Goal: Feedback & Contribution: Leave review/rating

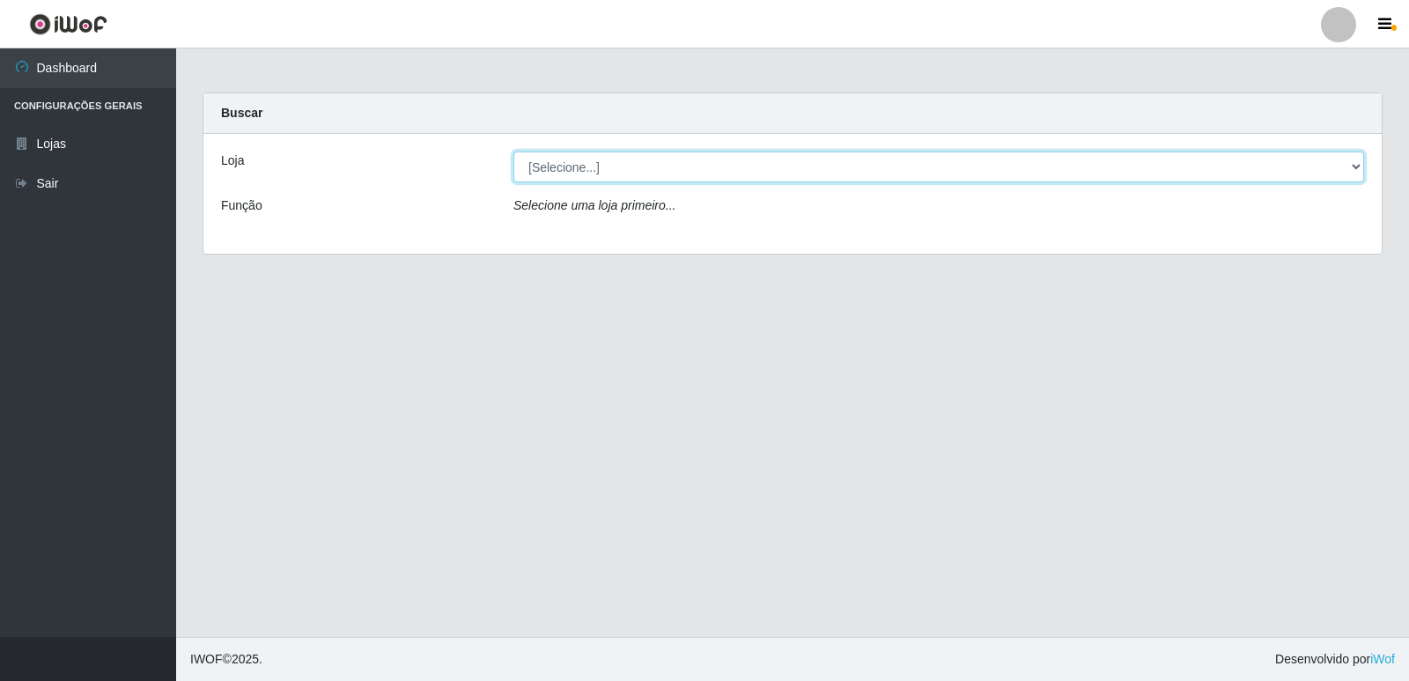
click at [638, 172] on select "[Selecione...] Hiper Queiroz - [GEOGRAPHIC_DATA] [GEOGRAPHIC_DATA] [GEOGRAPHIC_…" at bounding box center [938, 166] width 851 height 31
select select "516"
click at [513, 151] on select "[Selecione...] Hiper Queiroz - [GEOGRAPHIC_DATA] [GEOGRAPHIC_DATA] [GEOGRAPHIC_…" at bounding box center [938, 166] width 851 height 31
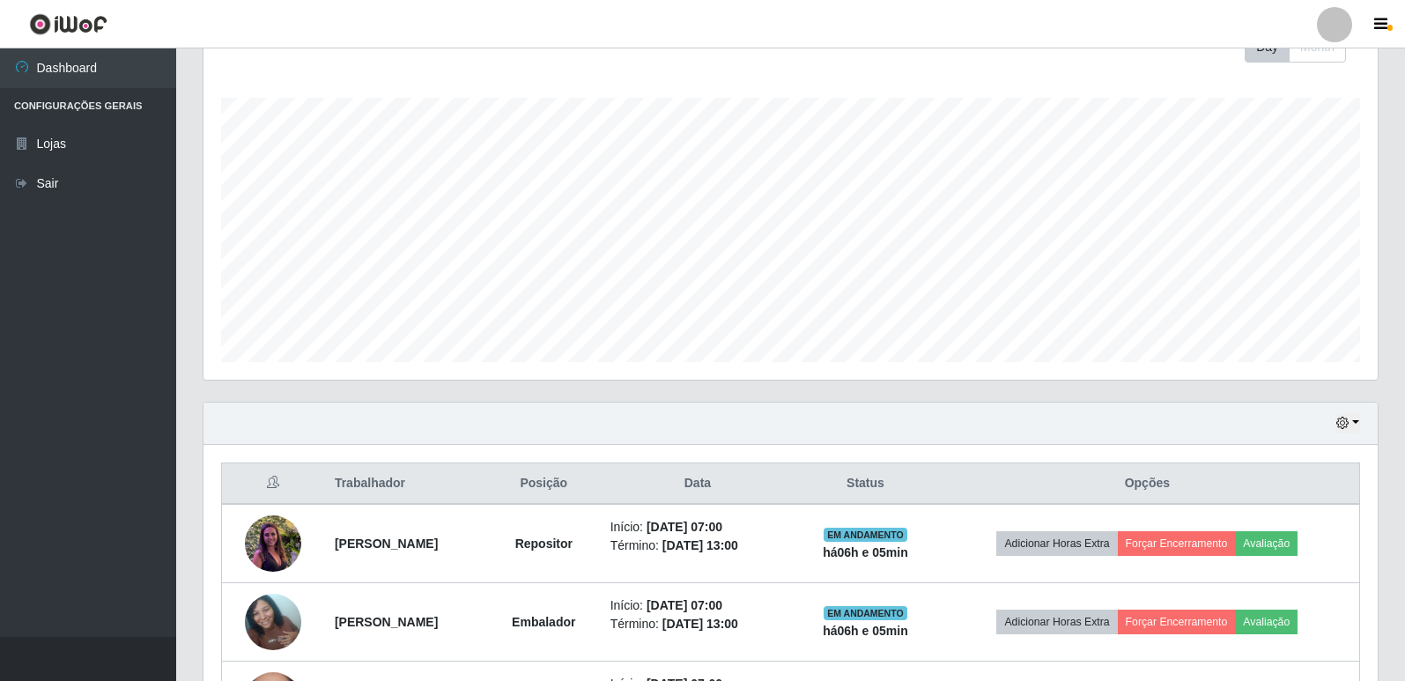
scroll to position [88, 0]
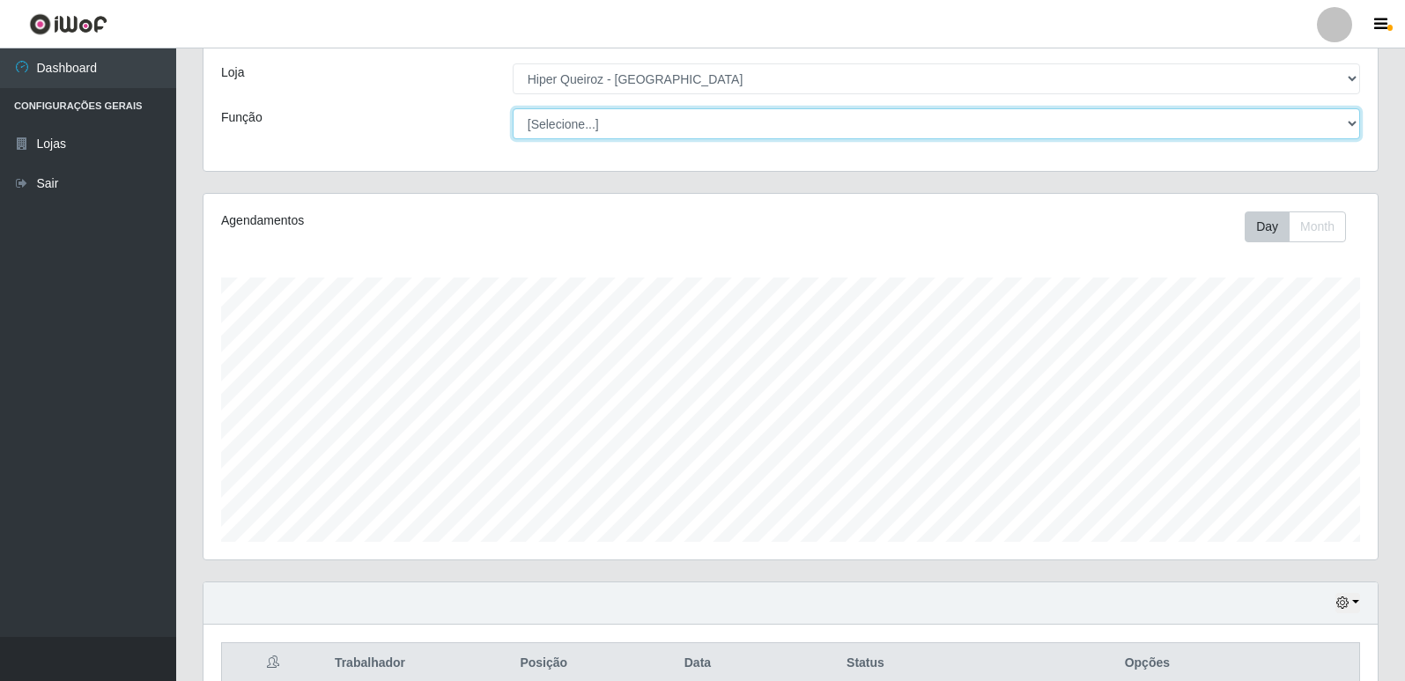
click at [1265, 110] on select "[Selecione...] ASG ASG + ASG ++ Embalador Embalador + Embalador ++ Repositor Re…" at bounding box center [936, 123] width 847 height 31
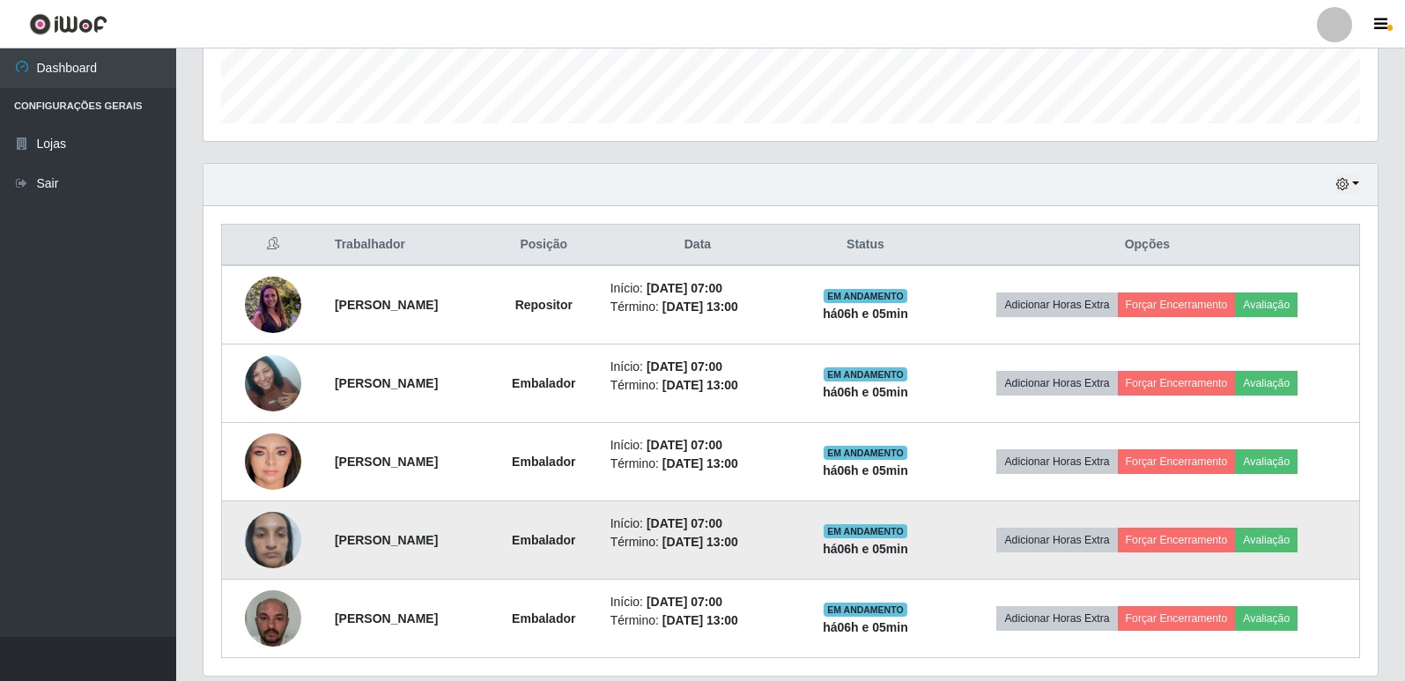
scroll to position [567, 0]
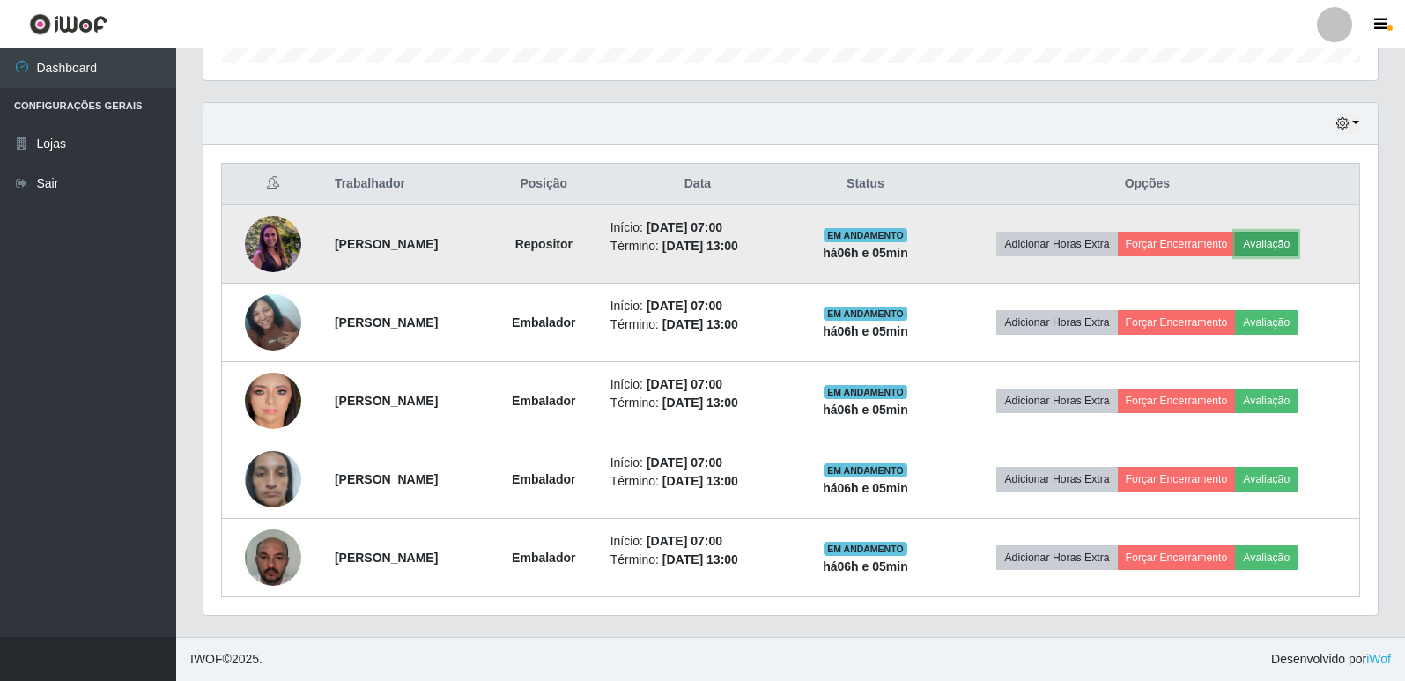
click at [1284, 239] on button "Avaliação" at bounding box center [1266, 244] width 63 height 25
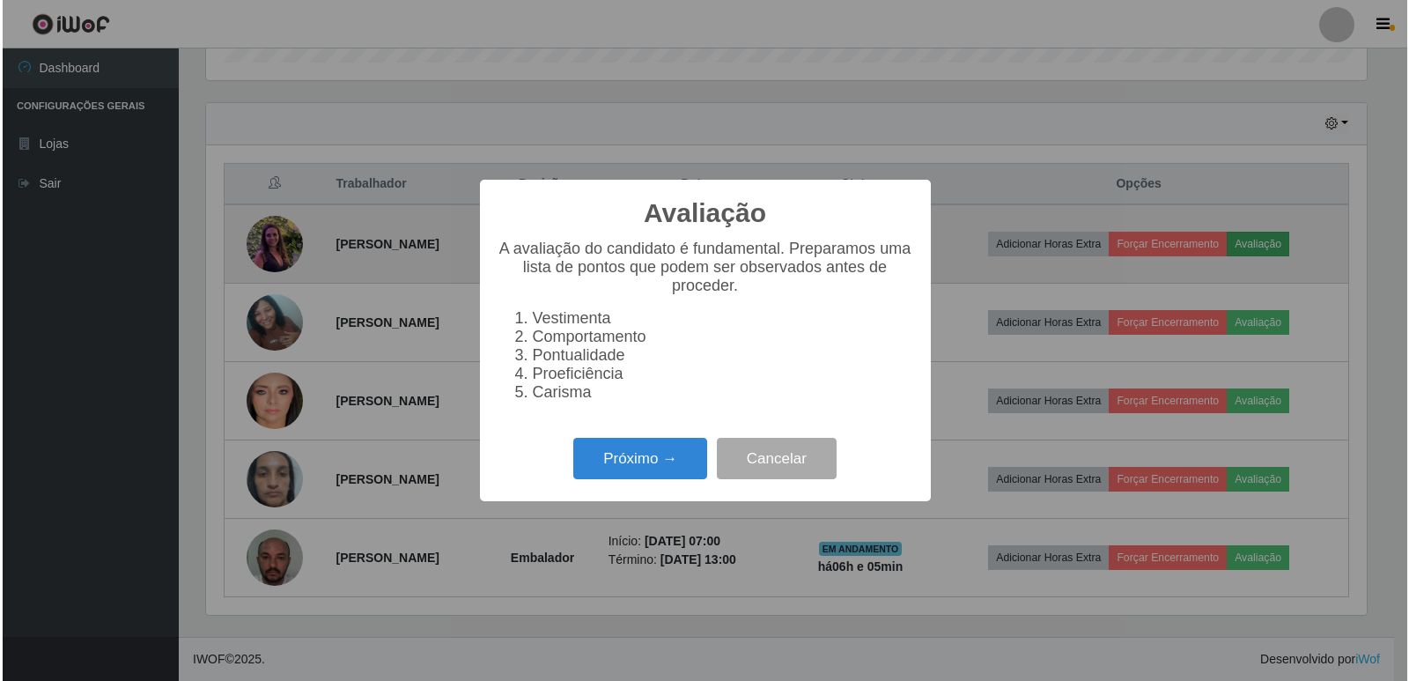
scroll to position [365, 1165]
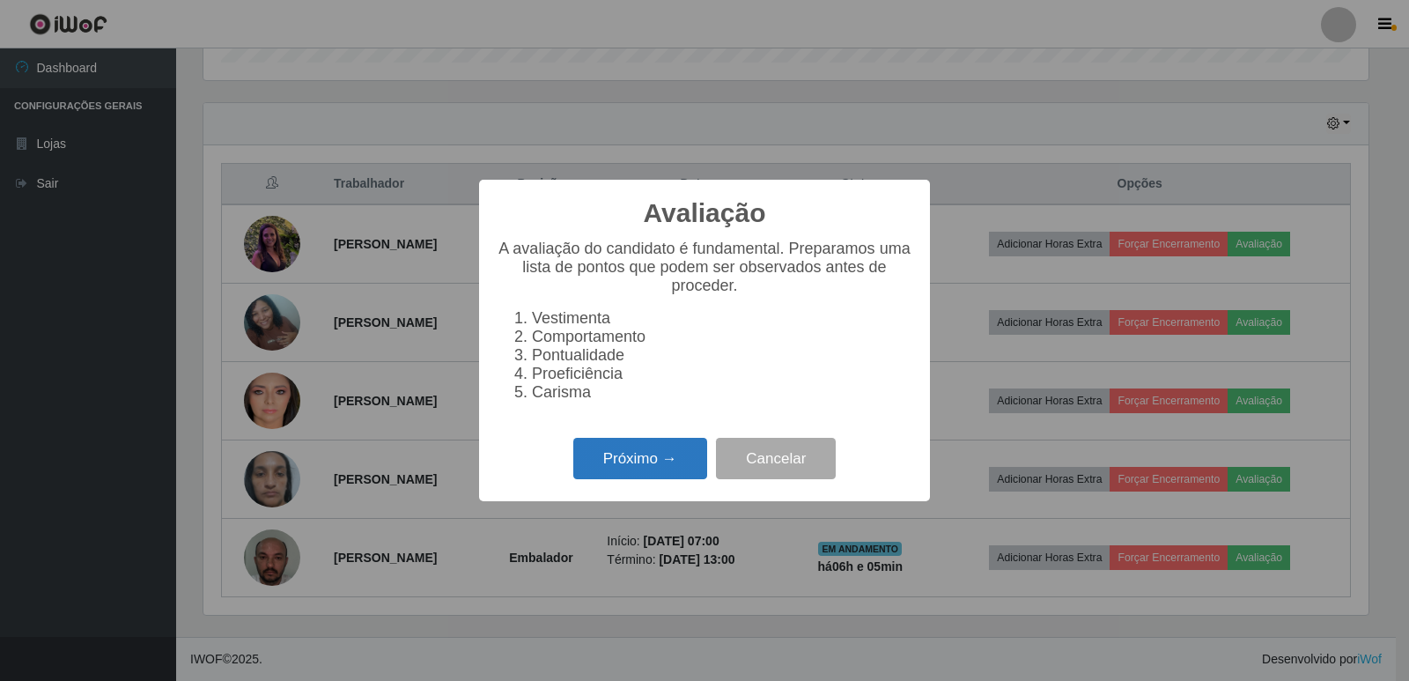
click at [620, 469] on button "Próximo →" at bounding box center [640, 458] width 134 height 41
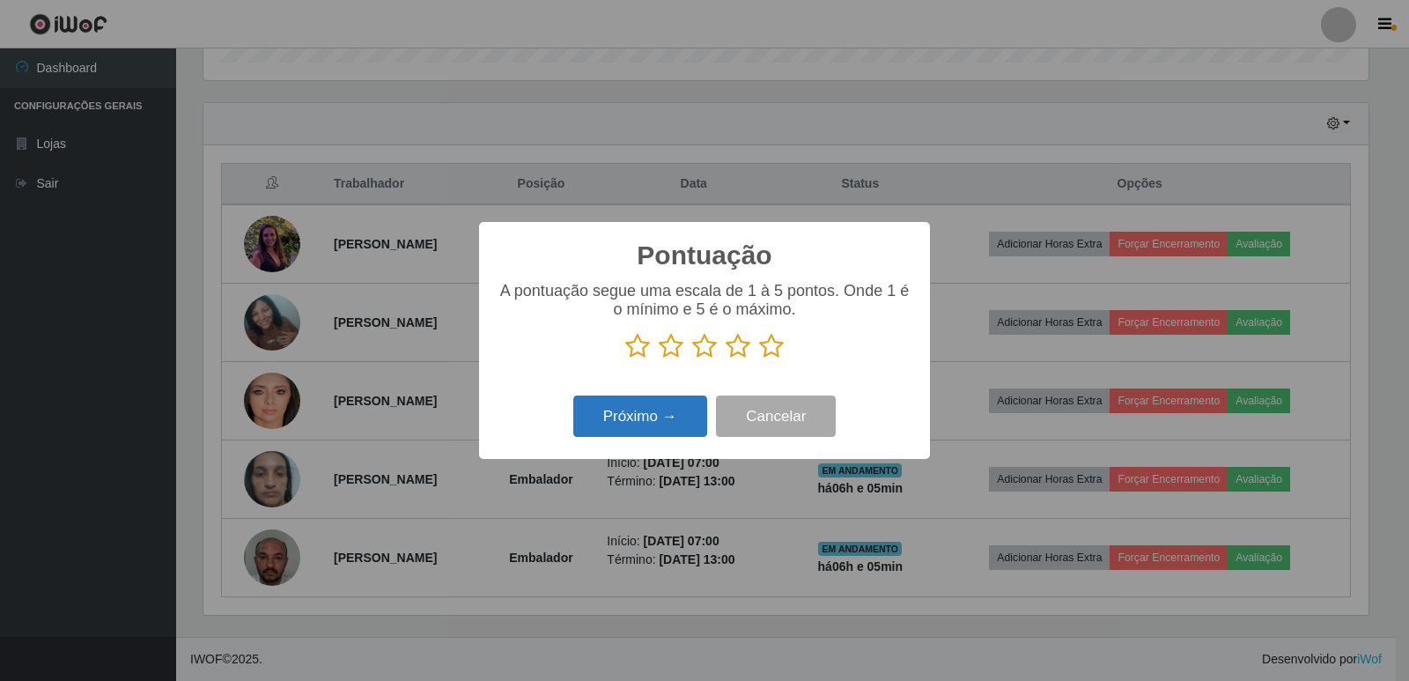
click at [627, 405] on button "Próximo →" at bounding box center [640, 415] width 134 height 41
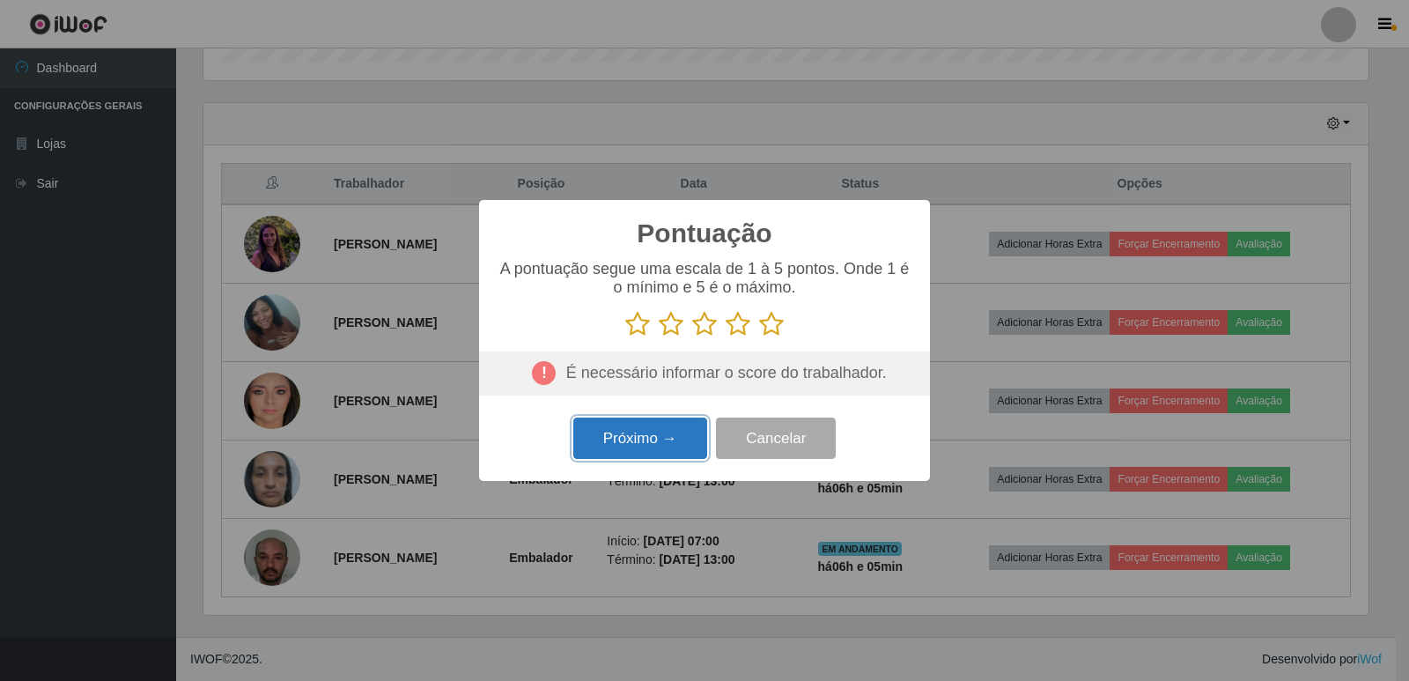
click at [627, 436] on button "Próximo →" at bounding box center [640, 437] width 134 height 41
click at [763, 327] on icon at bounding box center [771, 324] width 25 height 26
click at [759, 337] on input "radio" at bounding box center [759, 337] width 0 height 0
click at [650, 454] on button "Próximo →" at bounding box center [640, 437] width 134 height 41
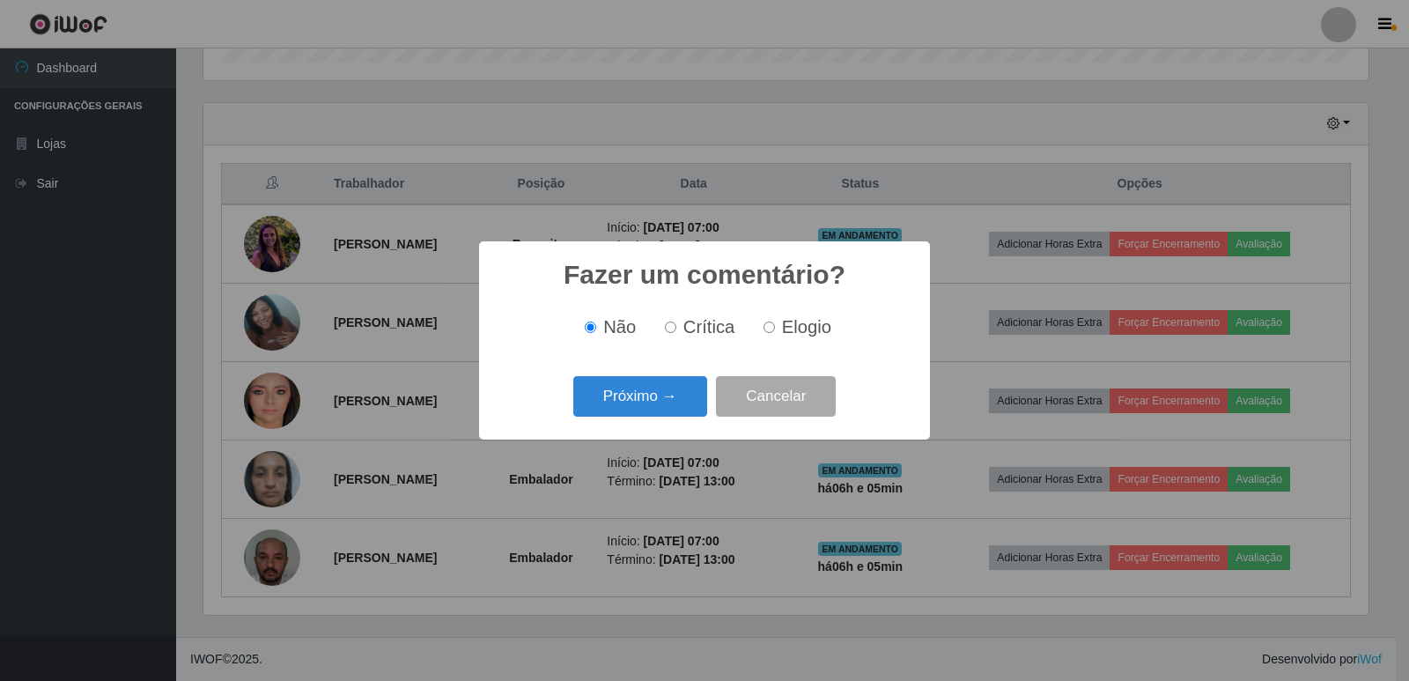
click at [763, 328] on label "Elogio" at bounding box center [793, 327] width 75 height 20
click at [764, 328] on input "Elogio" at bounding box center [769, 326] width 11 height 11
radio input "true"
click at [648, 393] on button "Próximo →" at bounding box center [640, 396] width 134 height 41
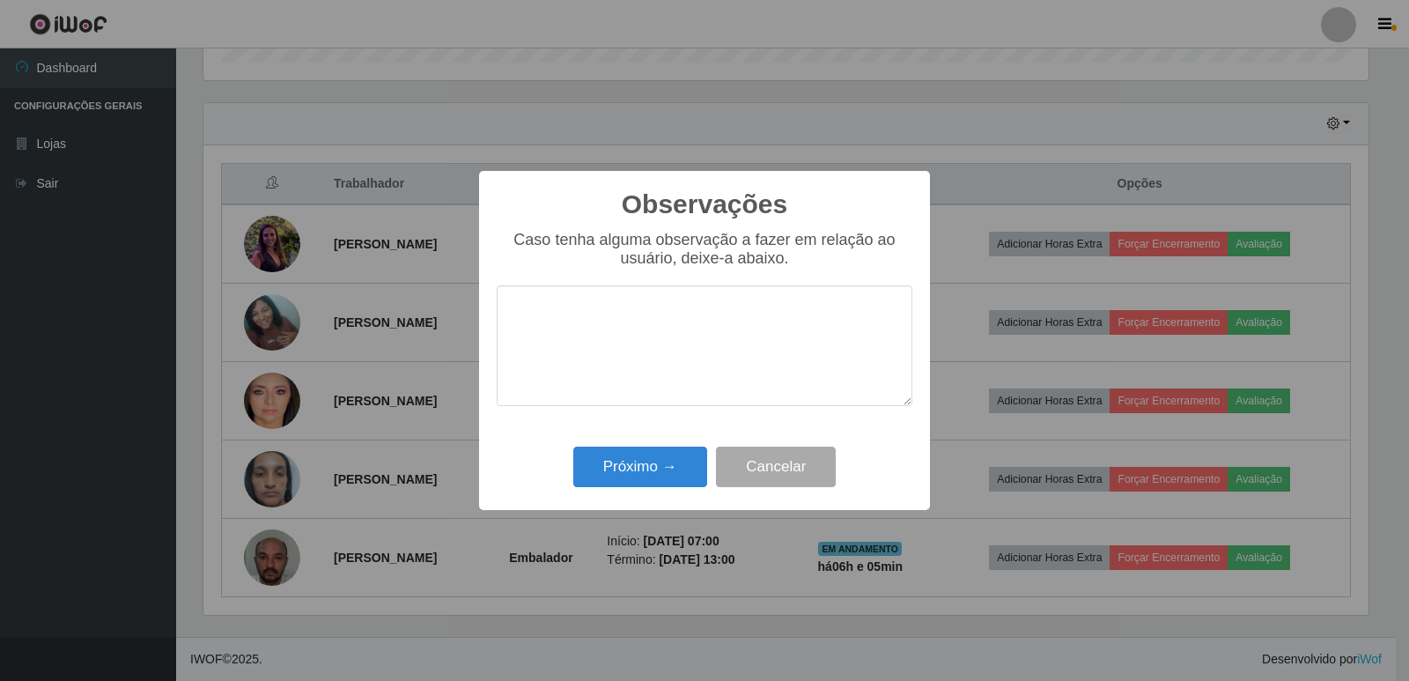
click at [555, 338] on textarea at bounding box center [705, 345] width 416 height 121
type textarea "EFICIENTE"
click at [608, 473] on button "Próximo →" at bounding box center [640, 466] width 134 height 41
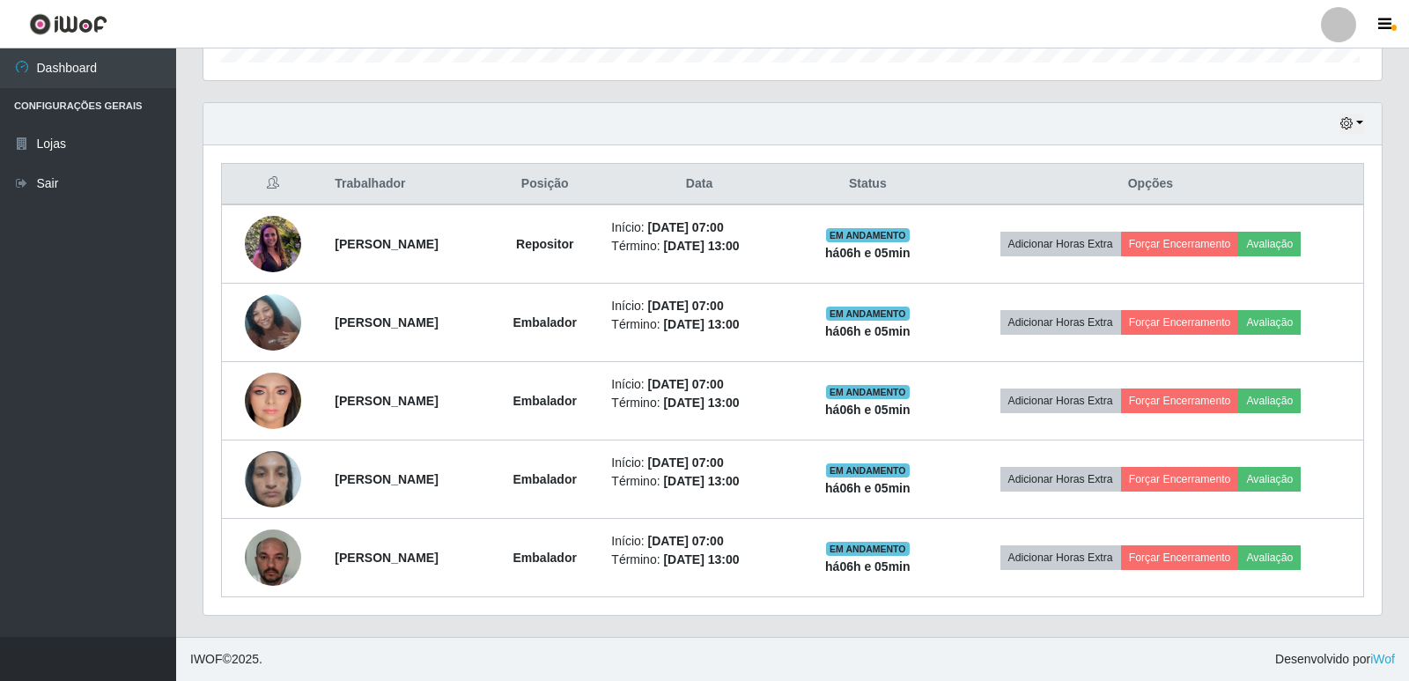
scroll to position [365, 1174]
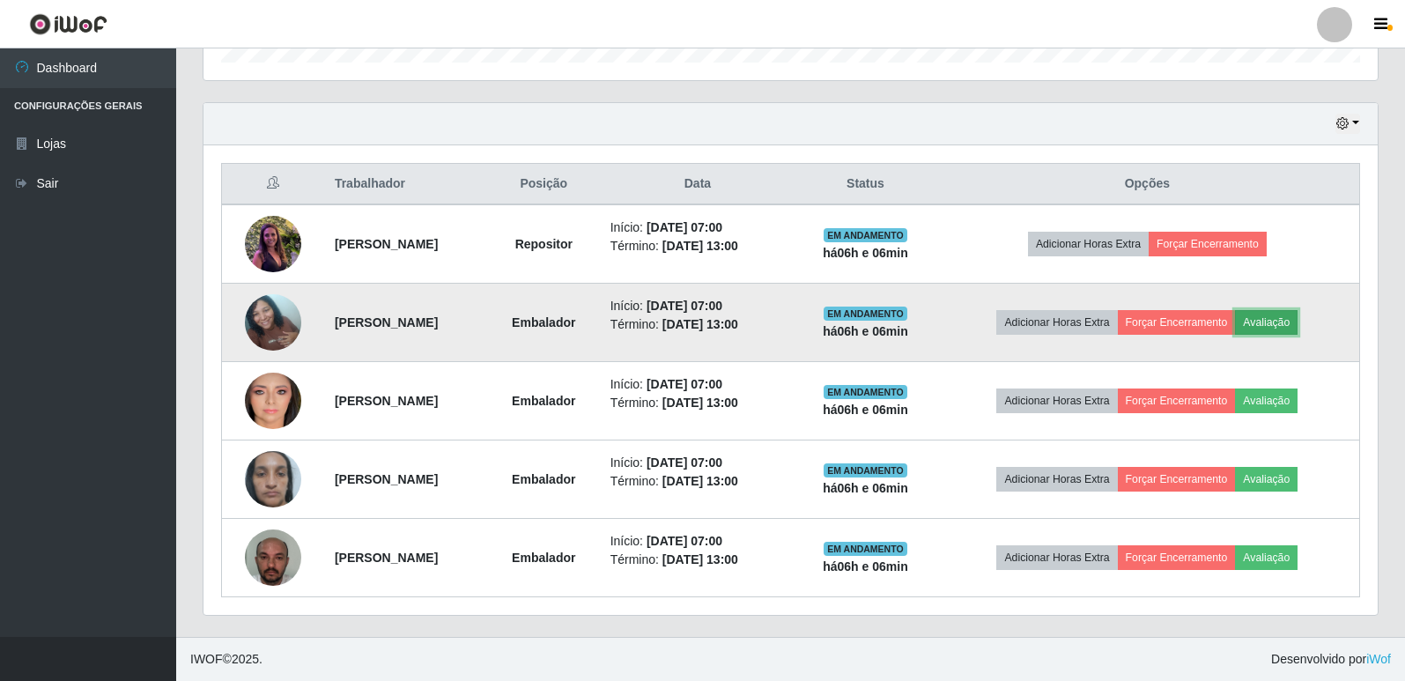
click at [1297, 326] on button "Avaliação" at bounding box center [1266, 322] width 63 height 25
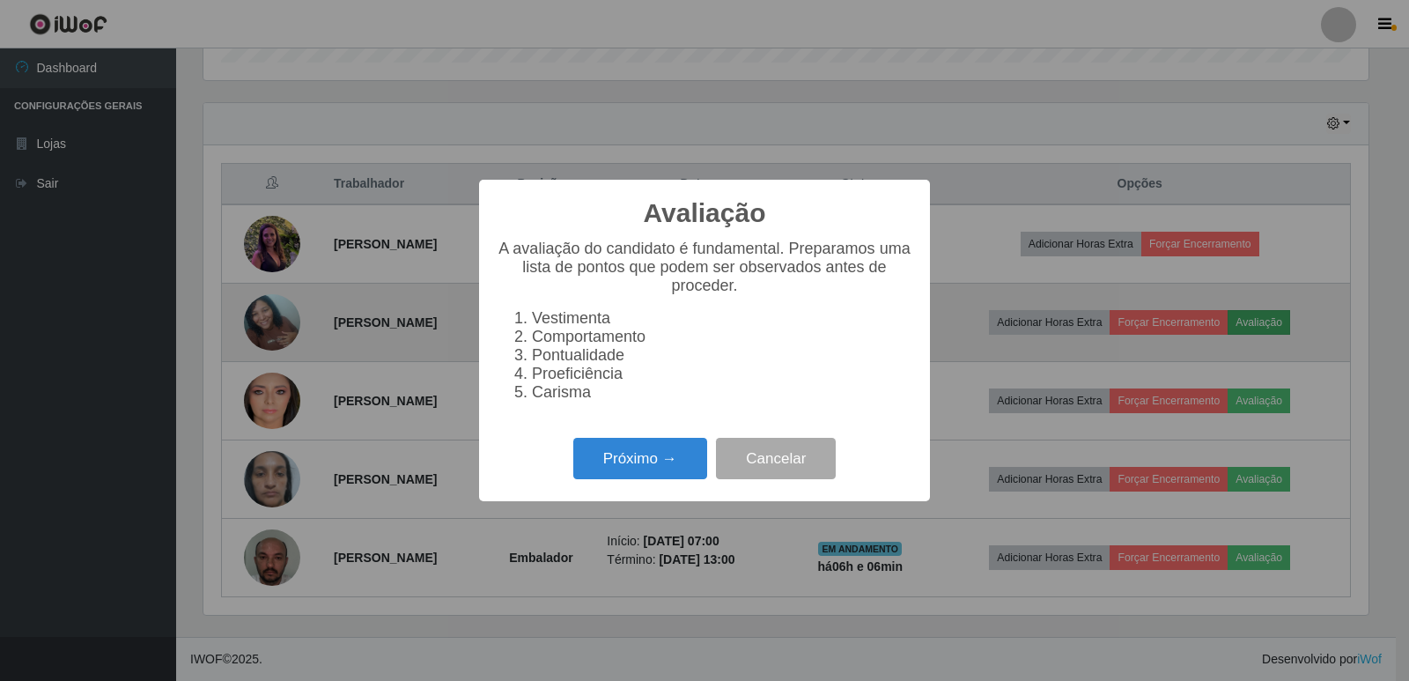
scroll to position [365, 1165]
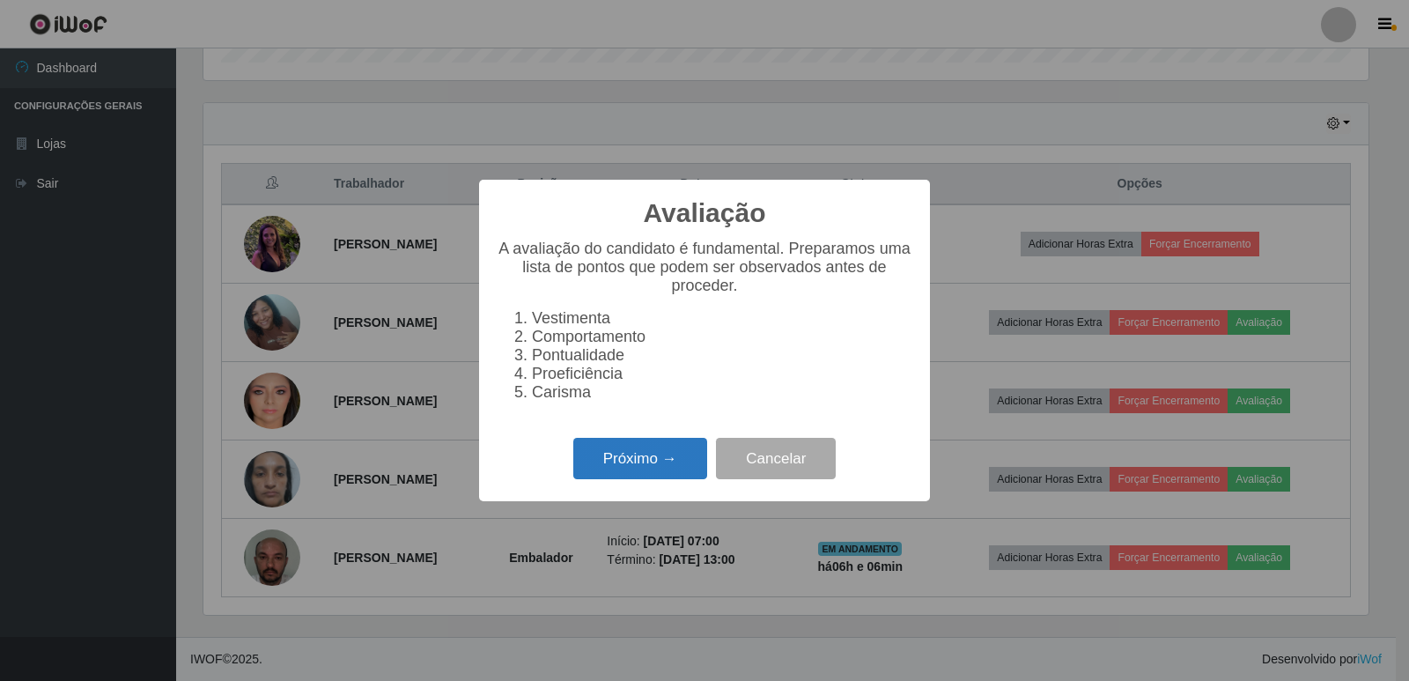
click at [653, 471] on button "Próximo →" at bounding box center [640, 458] width 134 height 41
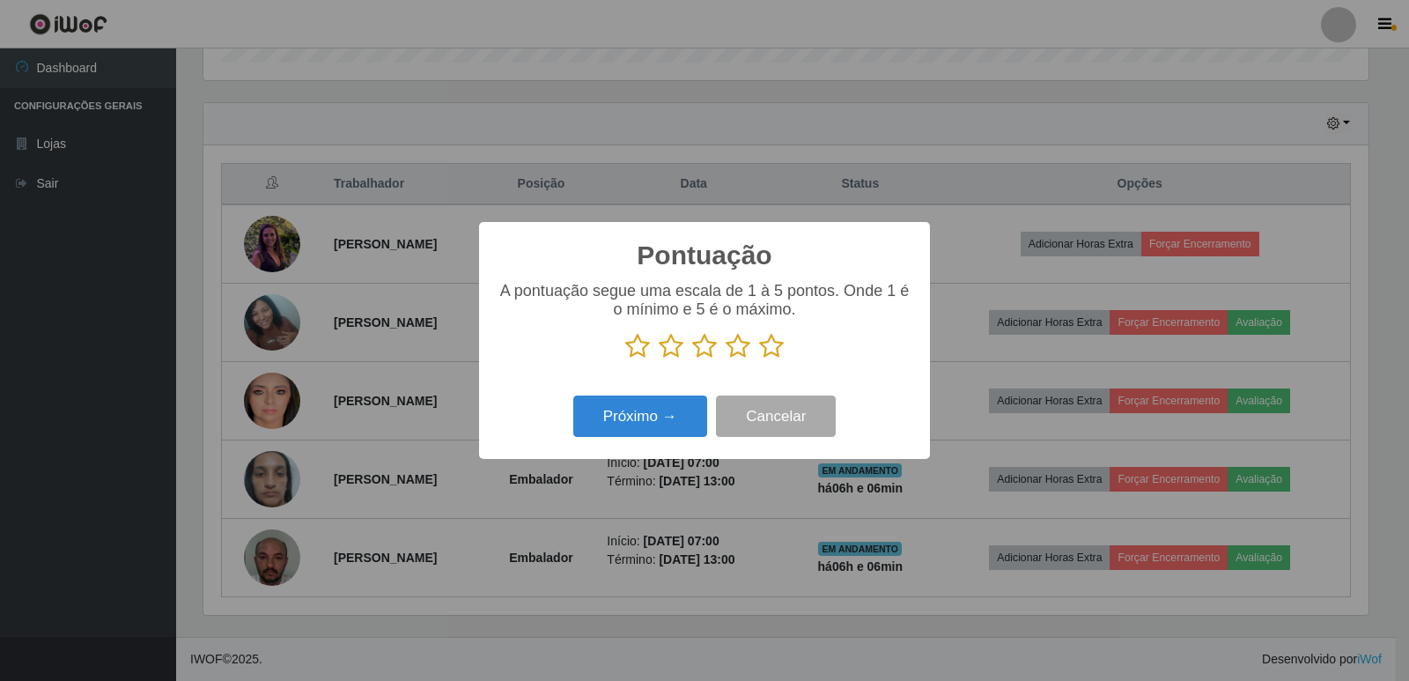
scroll to position [880284, 879485]
click at [653, 429] on button "Próximo →" at bounding box center [640, 415] width 134 height 41
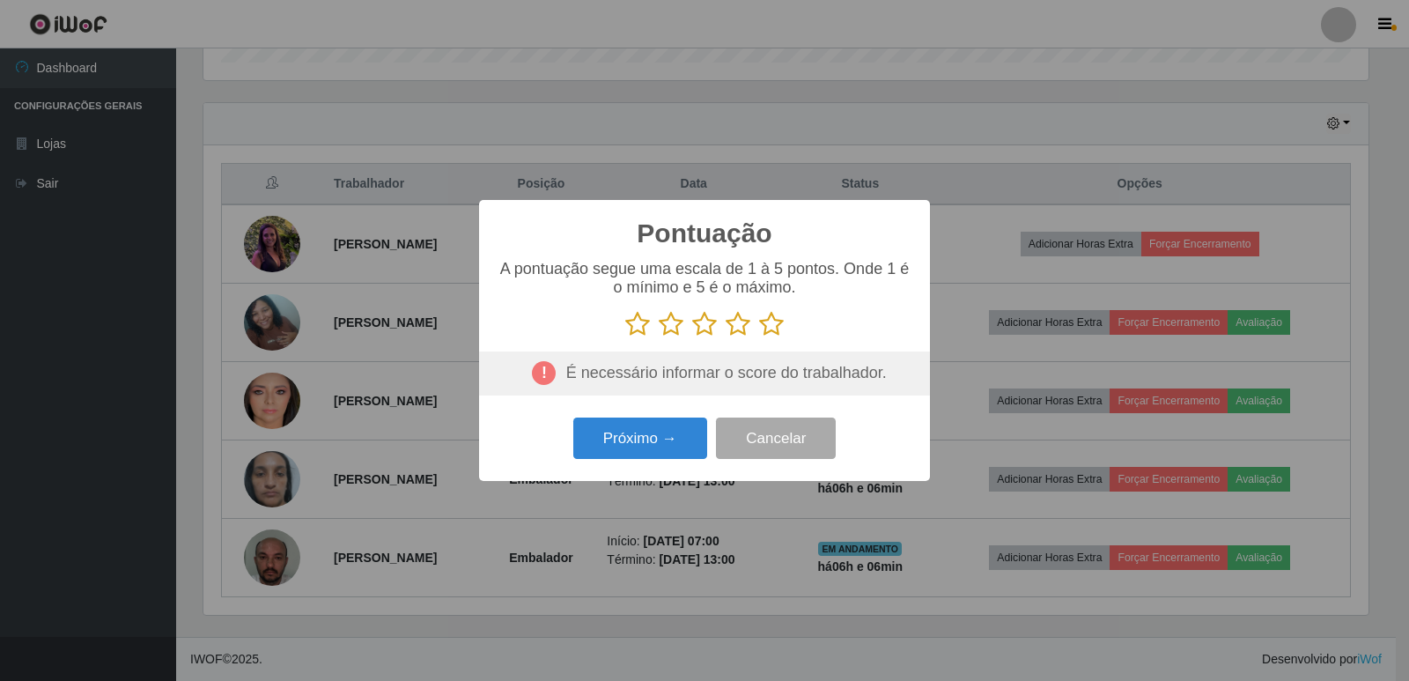
click at [771, 324] on icon at bounding box center [771, 324] width 25 height 26
click at [759, 337] on input "radio" at bounding box center [759, 337] width 0 height 0
click at [637, 438] on button "Próximo →" at bounding box center [640, 437] width 134 height 41
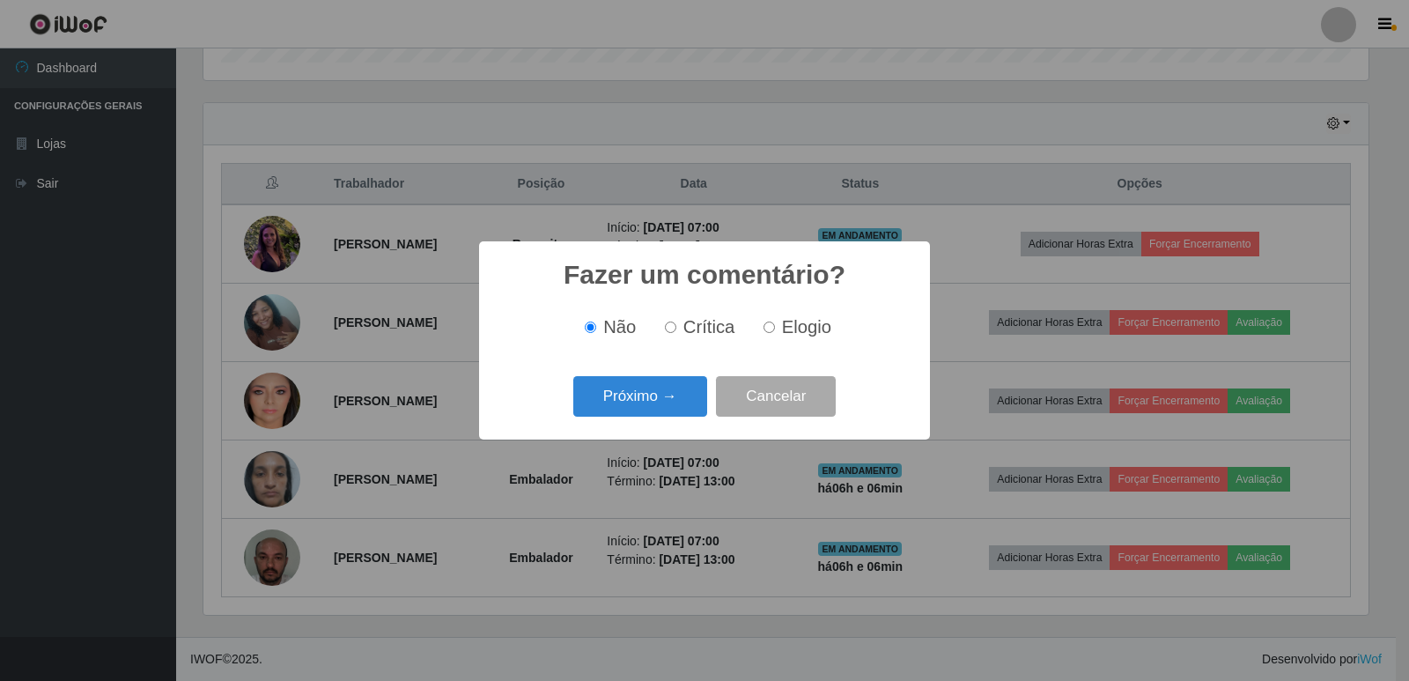
click at [767, 331] on input "Elogio" at bounding box center [769, 326] width 11 height 11
radio input "true"
click at [656, 391] on button "Próximo →" at bounding box center [640, 396] width 134 height 41
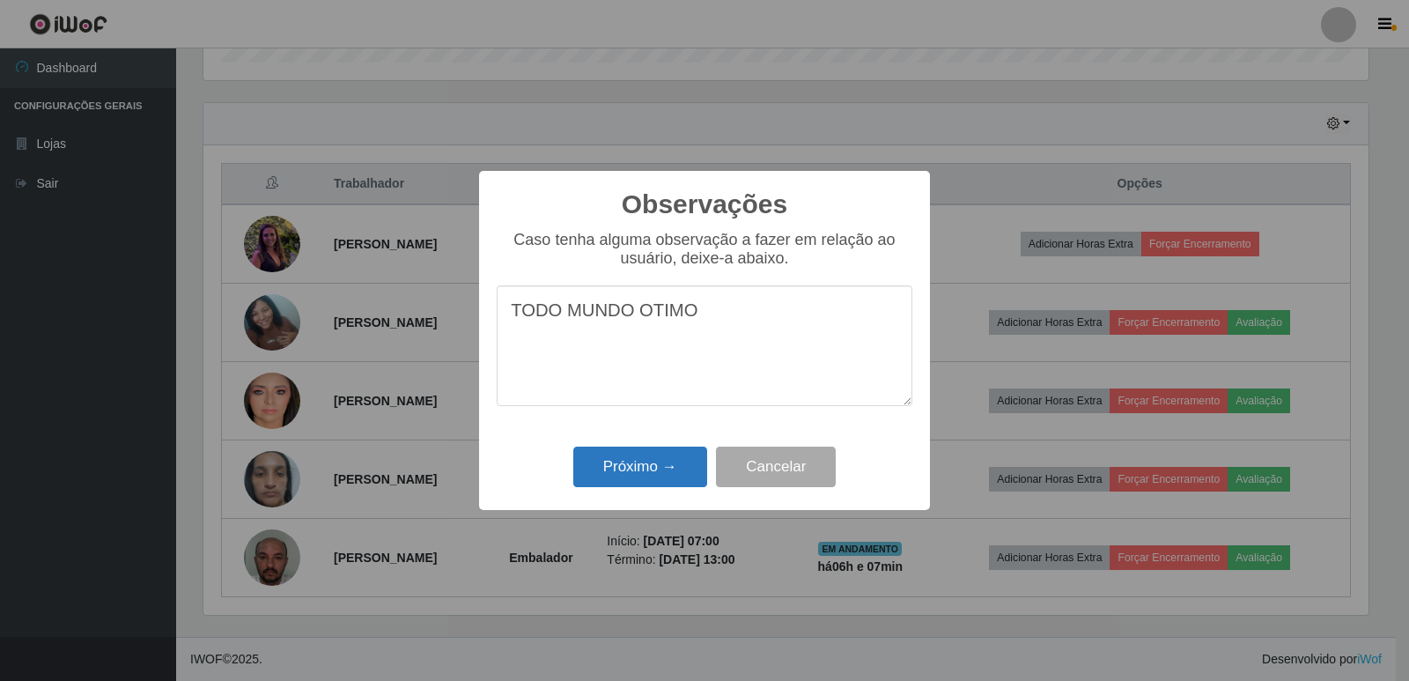
type textarea "TODO MUNDO OTIMO"
click at [612, 478] on button "Próximo →" at bounding box center [640, 466] width 134 height 41
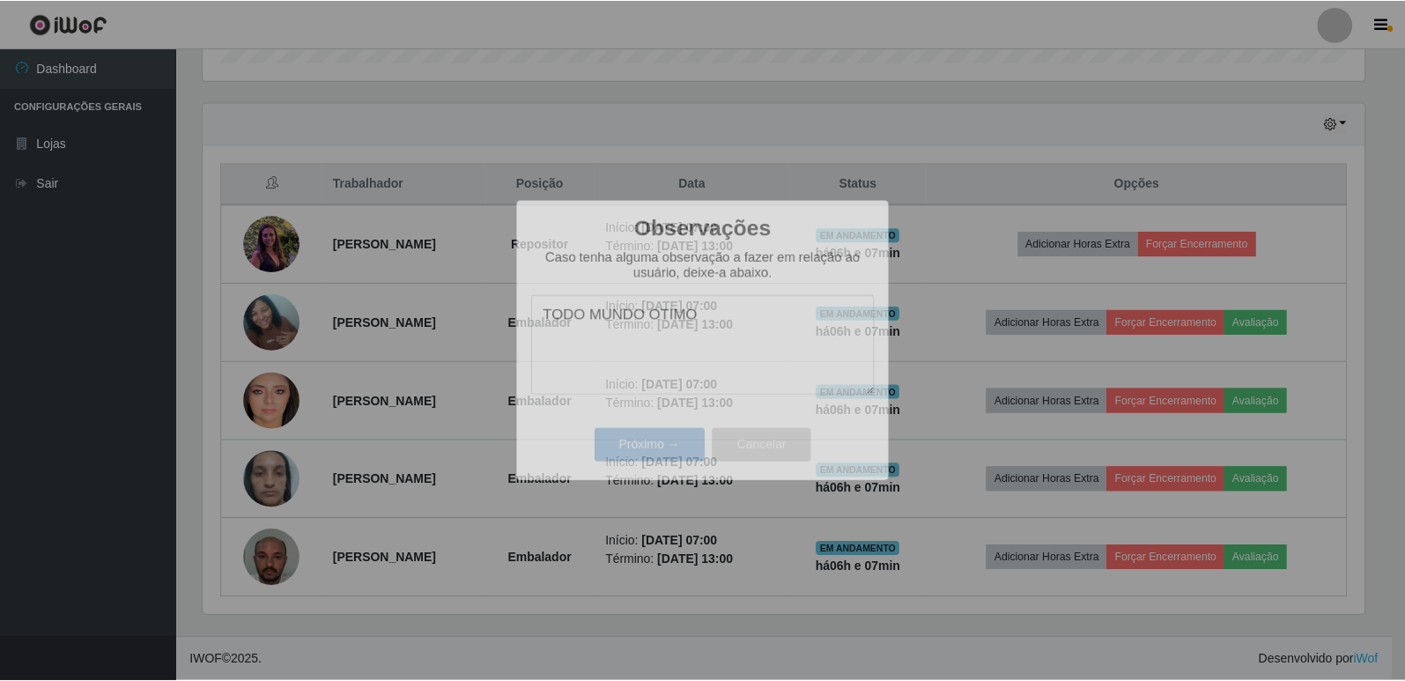
scroll to position [365, 1174]
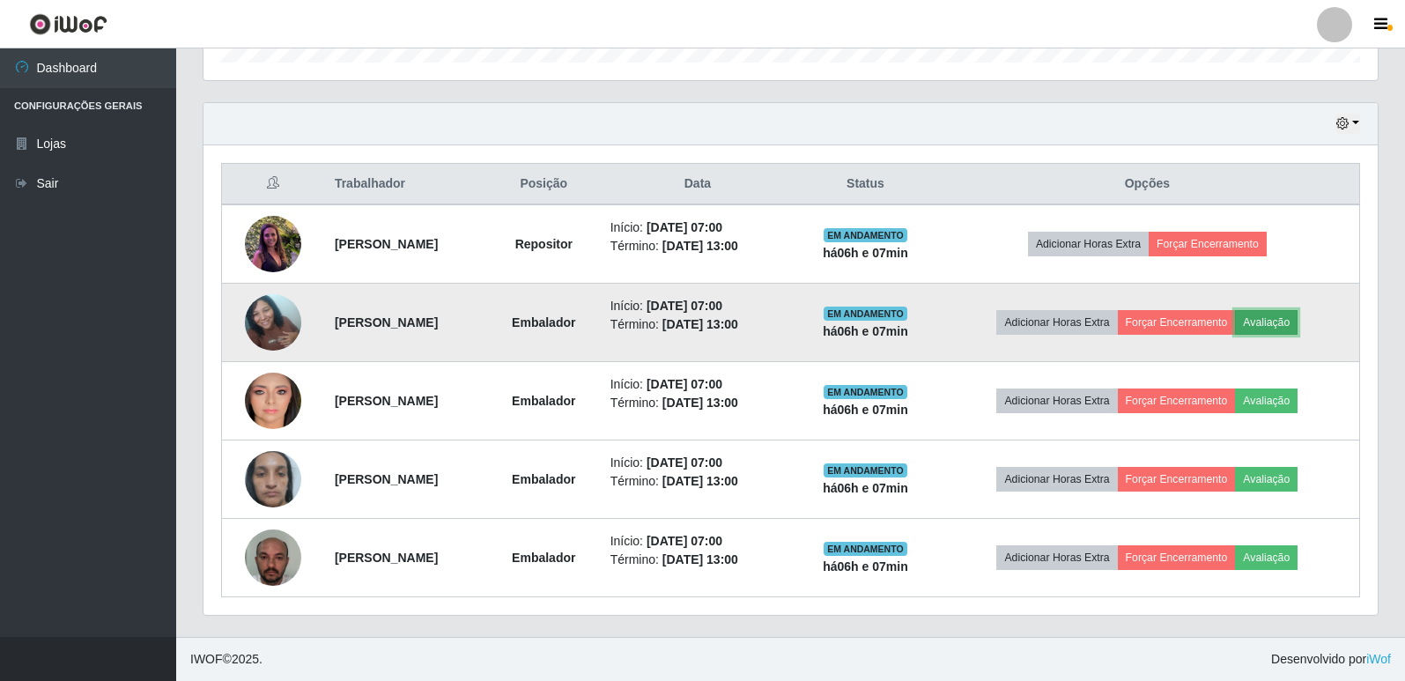
click at [1297, 325] on button "Avaliação" at bounding box center [1266, 322] width 63 height 25
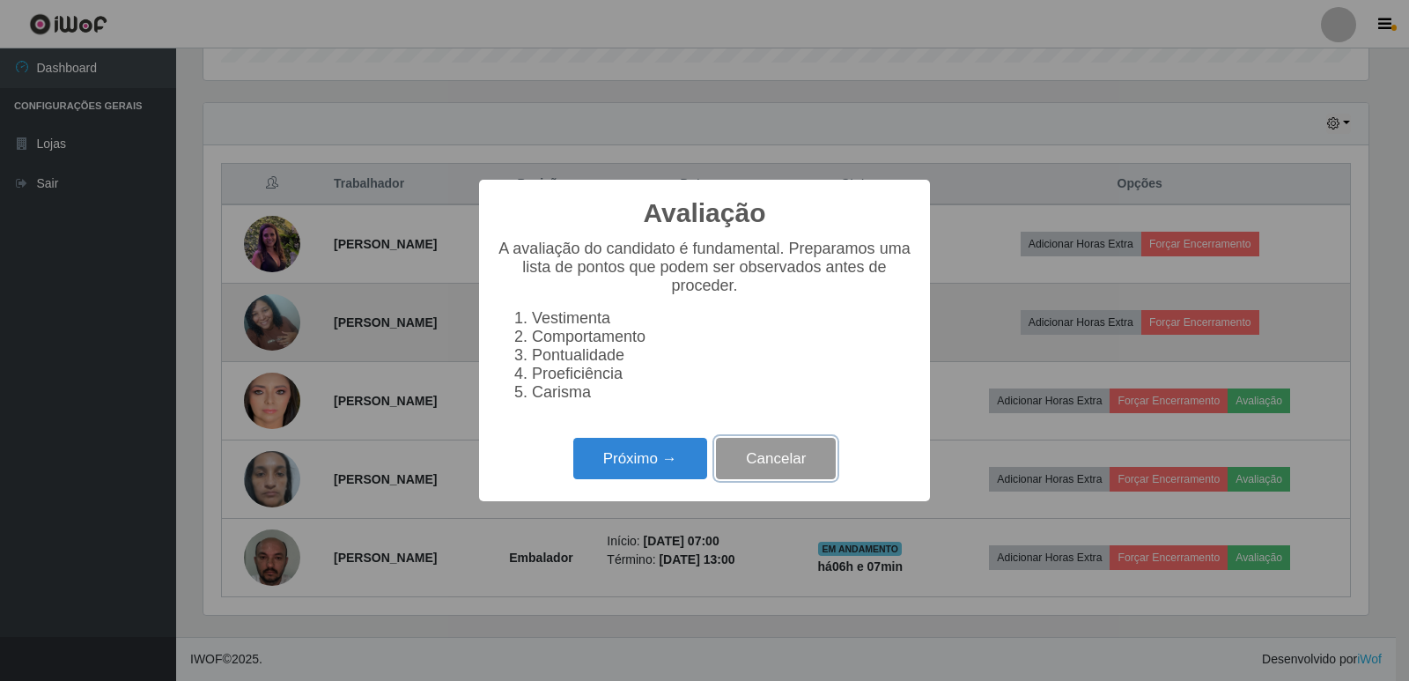
drag, startPoint x: 770, startPoint y: 417, endPoint x: 772, endPoint y: 478, distance: 60.8
click at [772, 478] on button "Cancelar" at bounding box center [776, 458] width 120 height 41
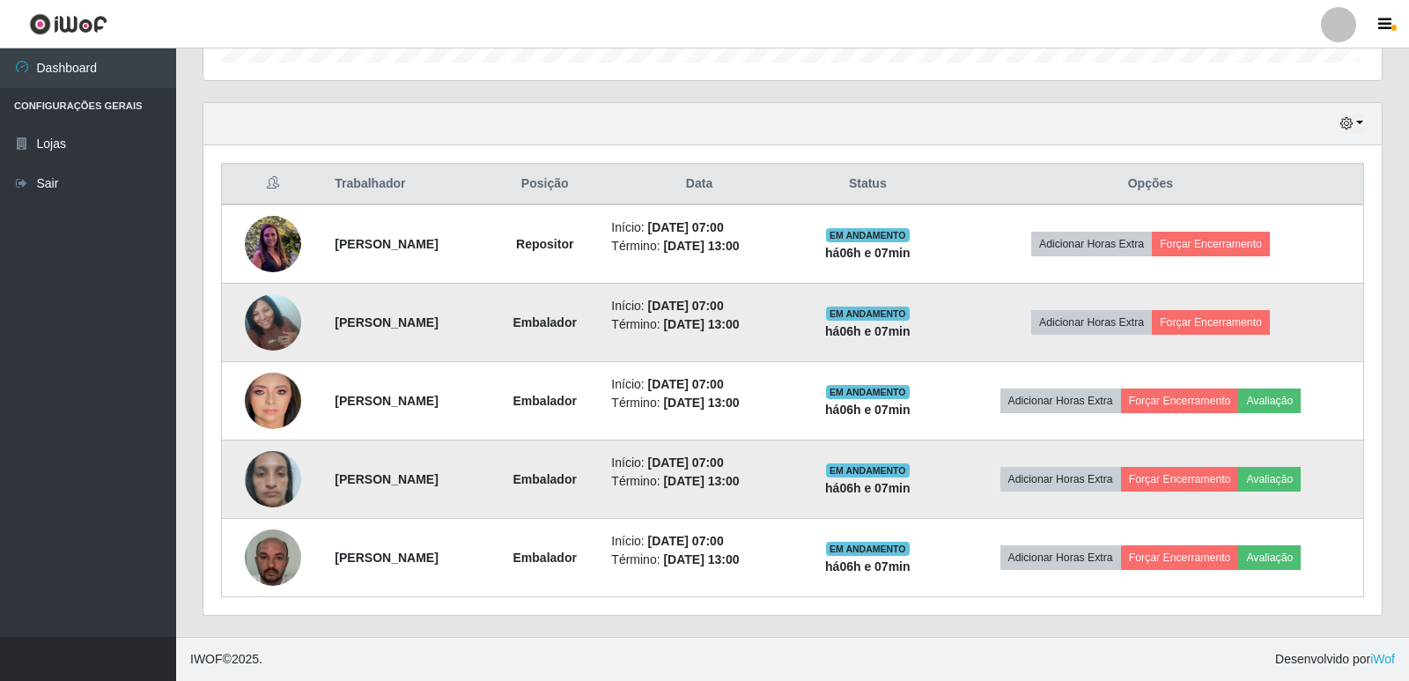
scroll to position [365, 1174]
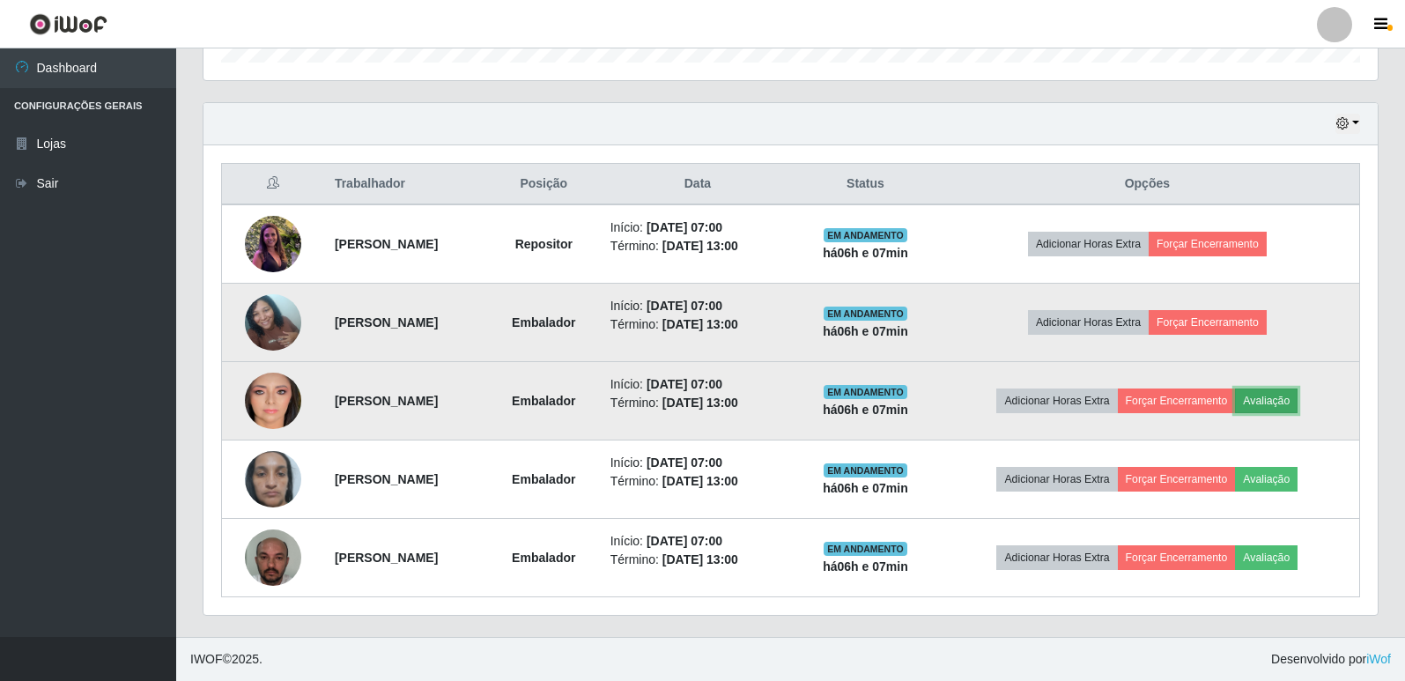
click at [1295, 400] on button "Avaliação" at bounding box center [1266, 400] width 63 height 25
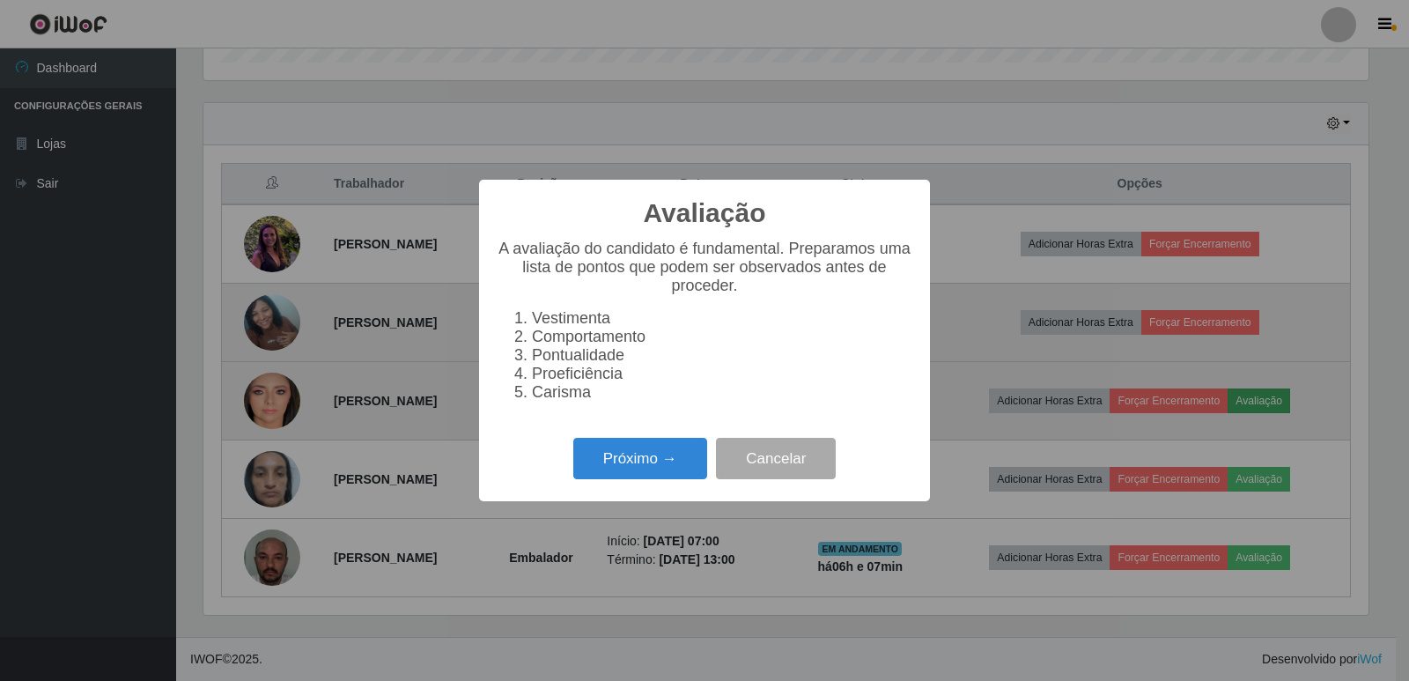
scroll to position [365, 1165]
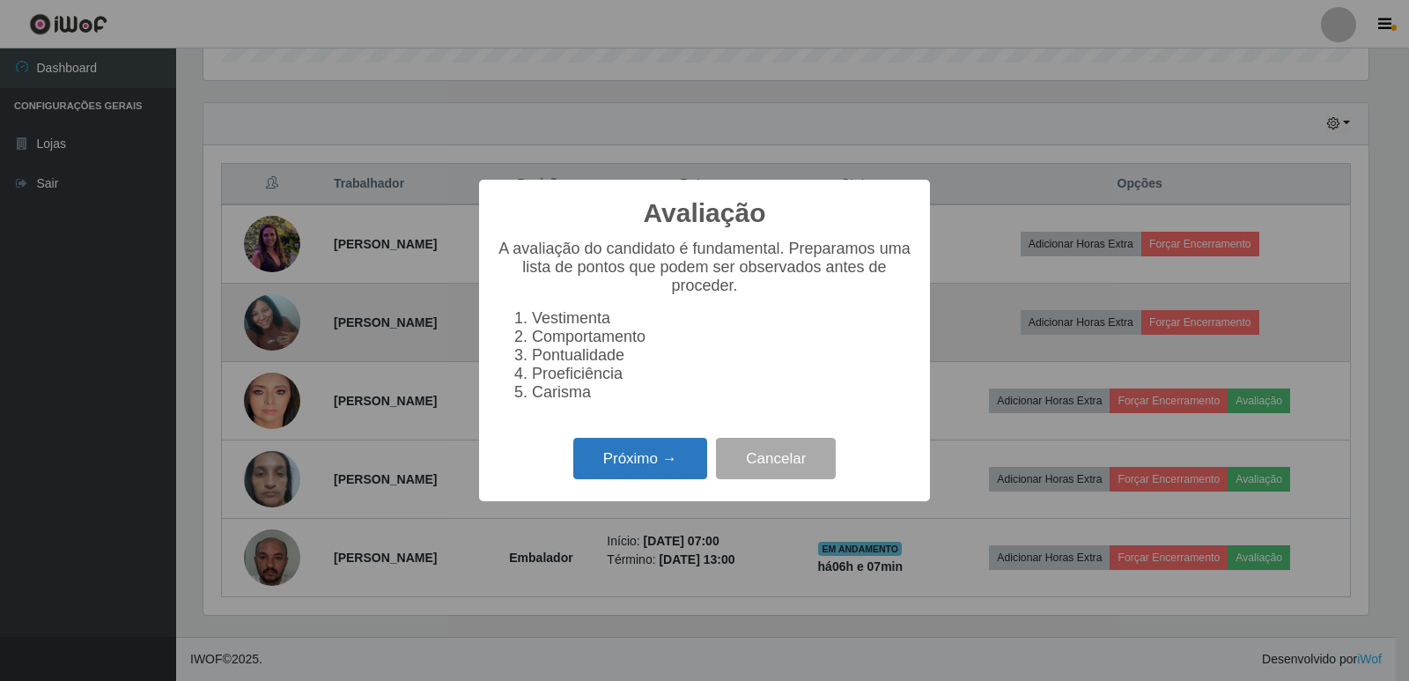
click at [628, 467] on button "Próximo →" at bounding box center [640, 458] width 134 height 41
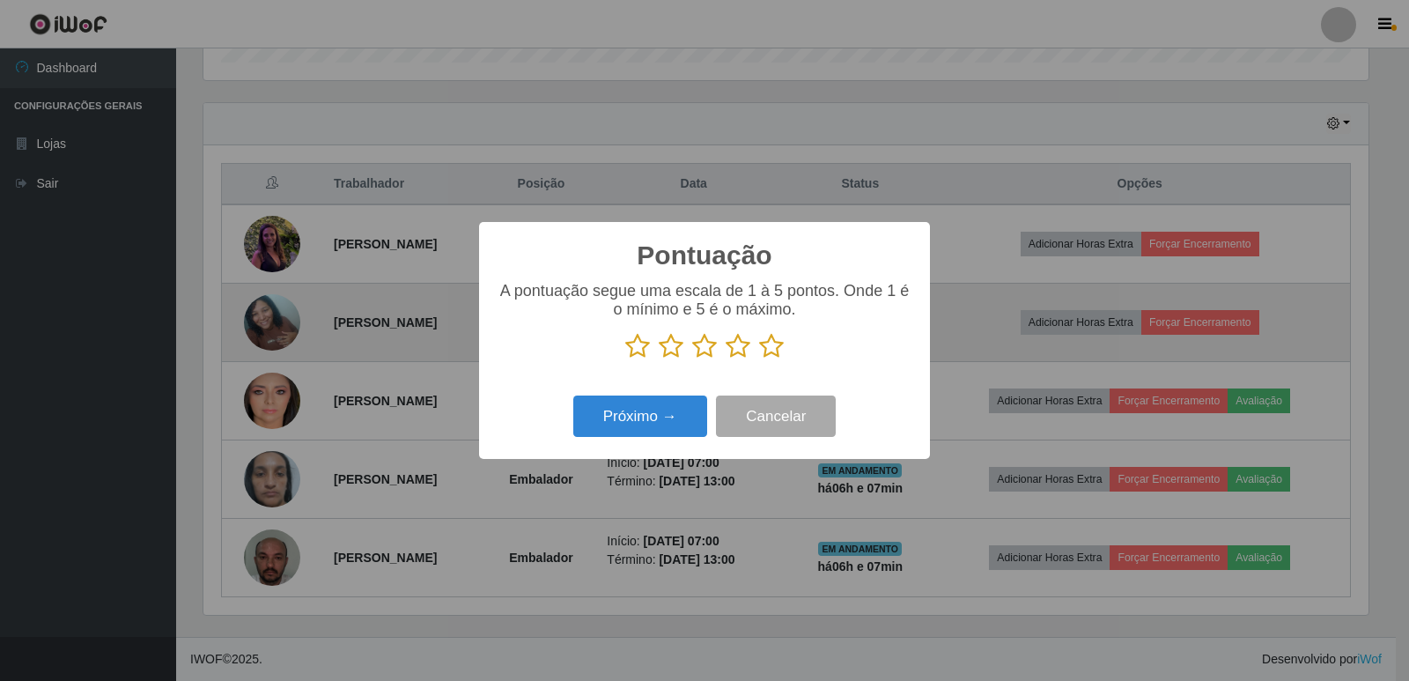
scroll to position [880284, 879485]
click at [769, 353] on icon at bounding box center [771, 346] width 25 height 26
click at [759, 359] on input "radio" at bounding box center [759, 359] width 0 height 0
click at [645, 417] on button "Próximo →" at bounding box center [640, 415] width 134 height 41
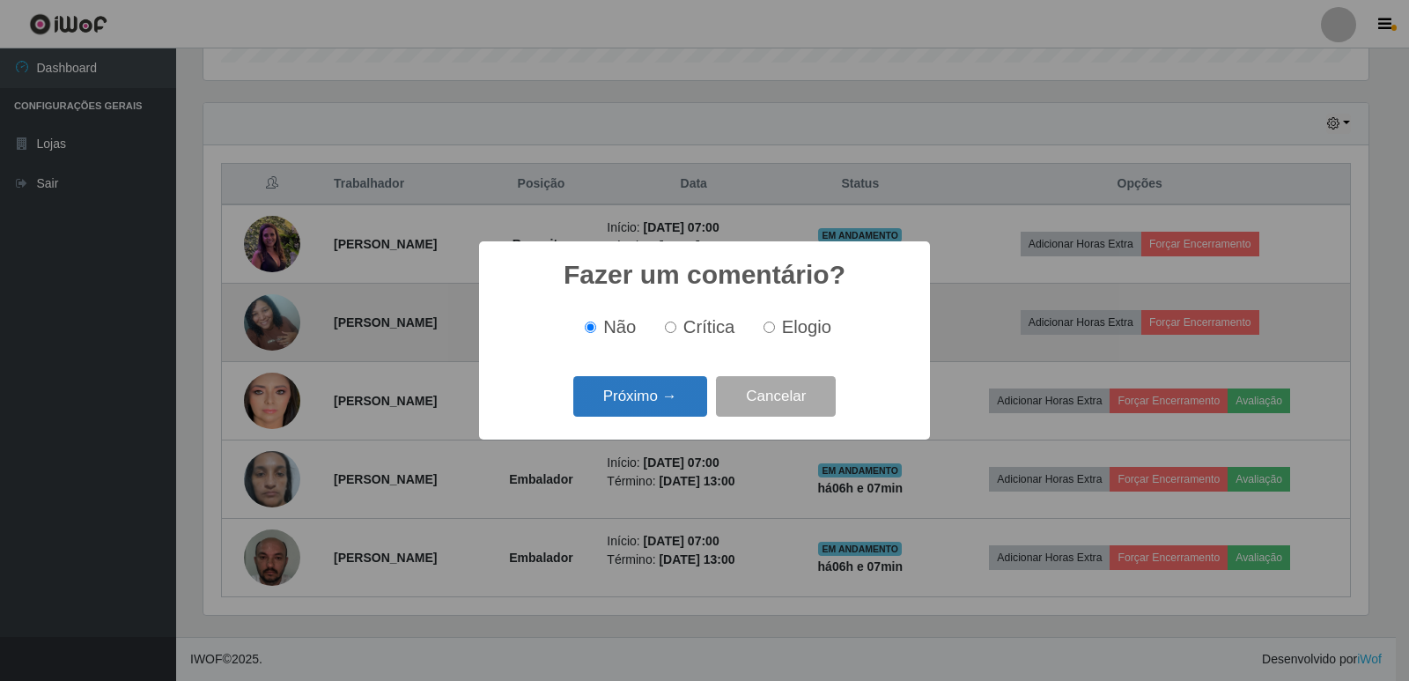
click at [646, 409] on button "Próximo →" at bounding box center [640, 396] width 134 height 41
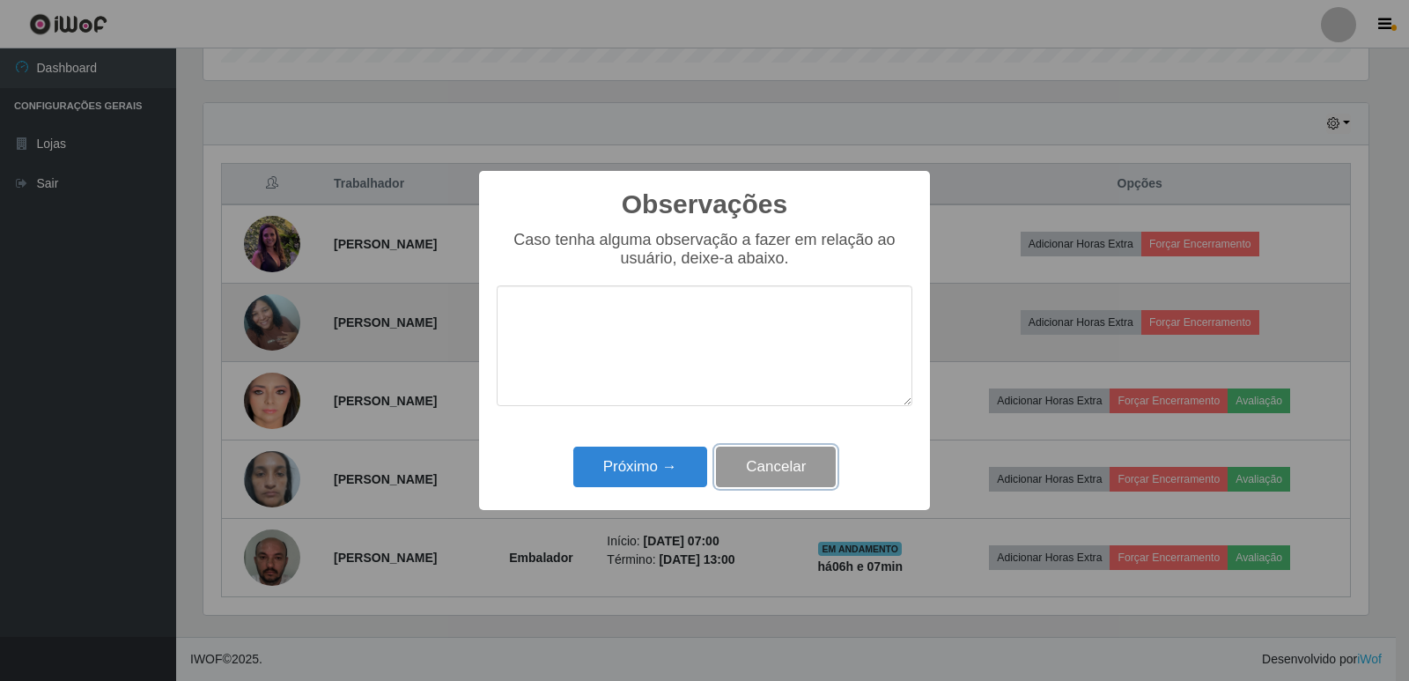
click at [781, 468] on button "Cancelar" at bounding box center [776, 466] width 120 height 41
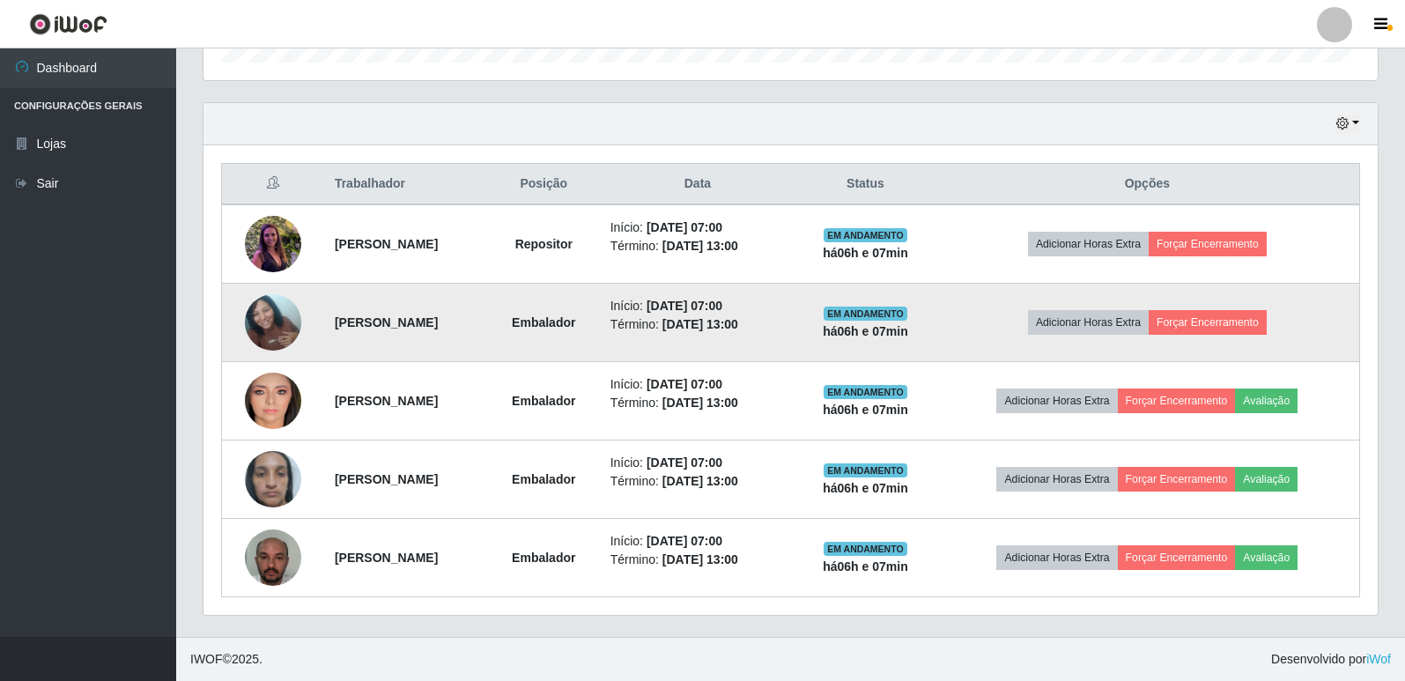
scroll to position [365, 1174]
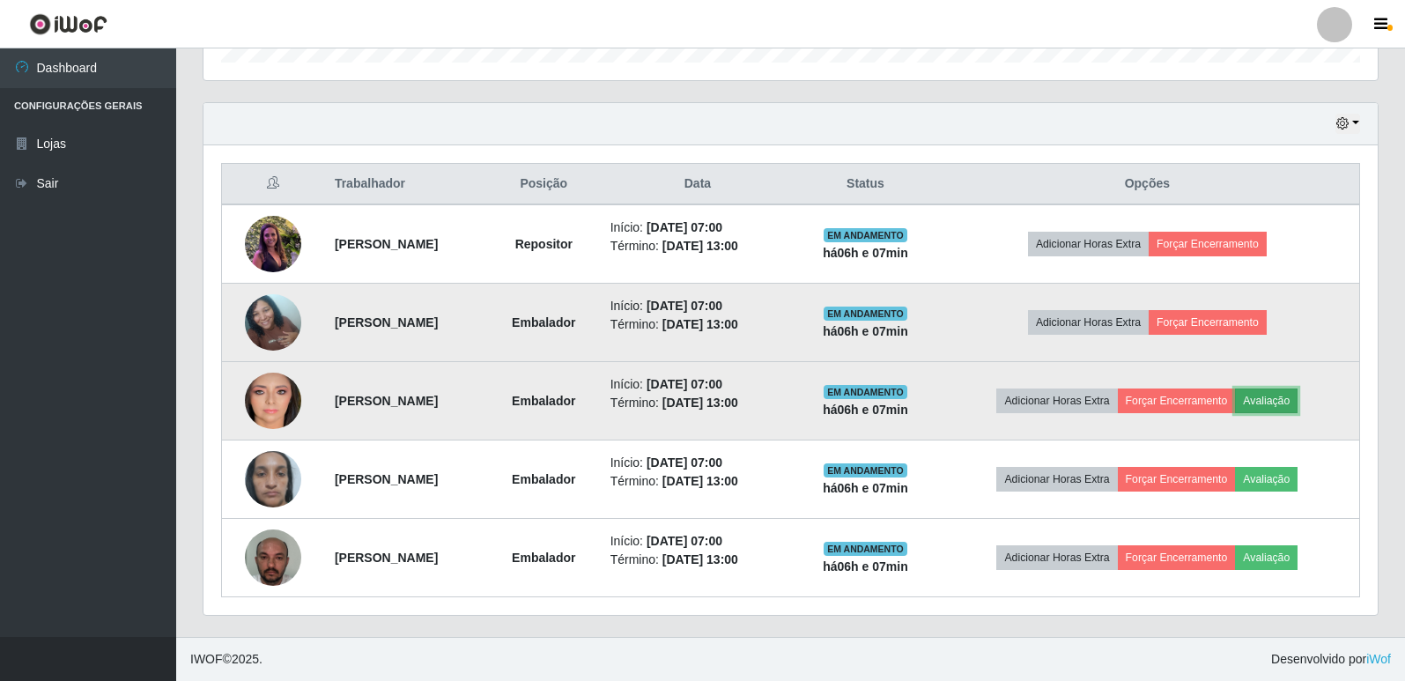
click at [1294, 406] on button "Avaliação" at bounding box center [1266, 400] width 63 height 25
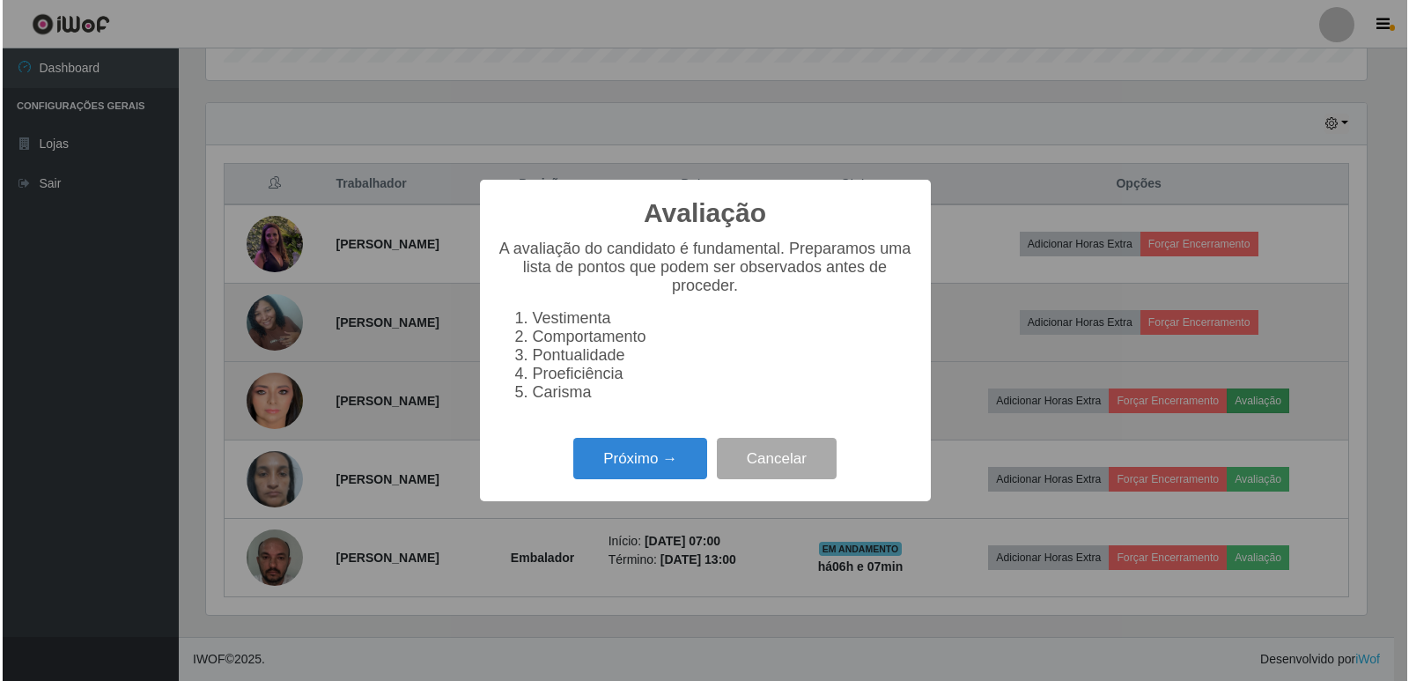
scroll to position [365, 1165]
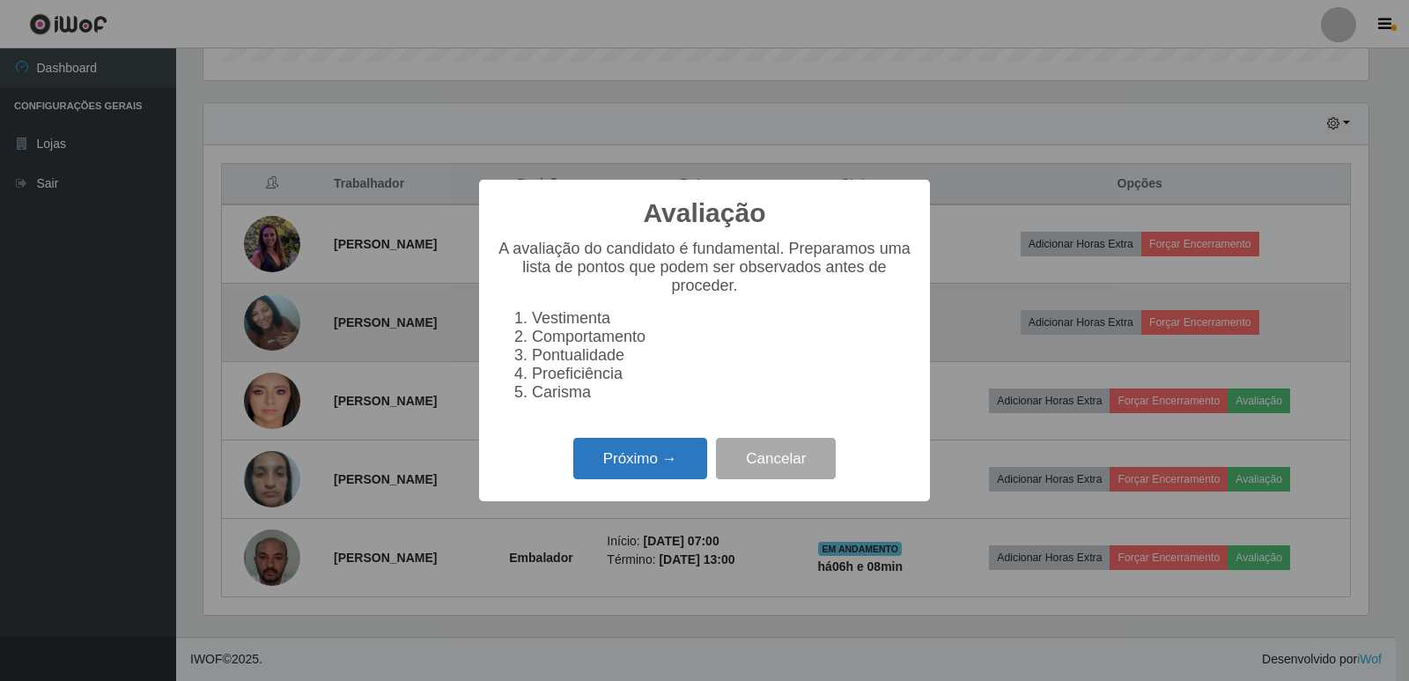
click at [594, 478] on button "Próximo →" at bounding box center [640, 458] width 134 height 41
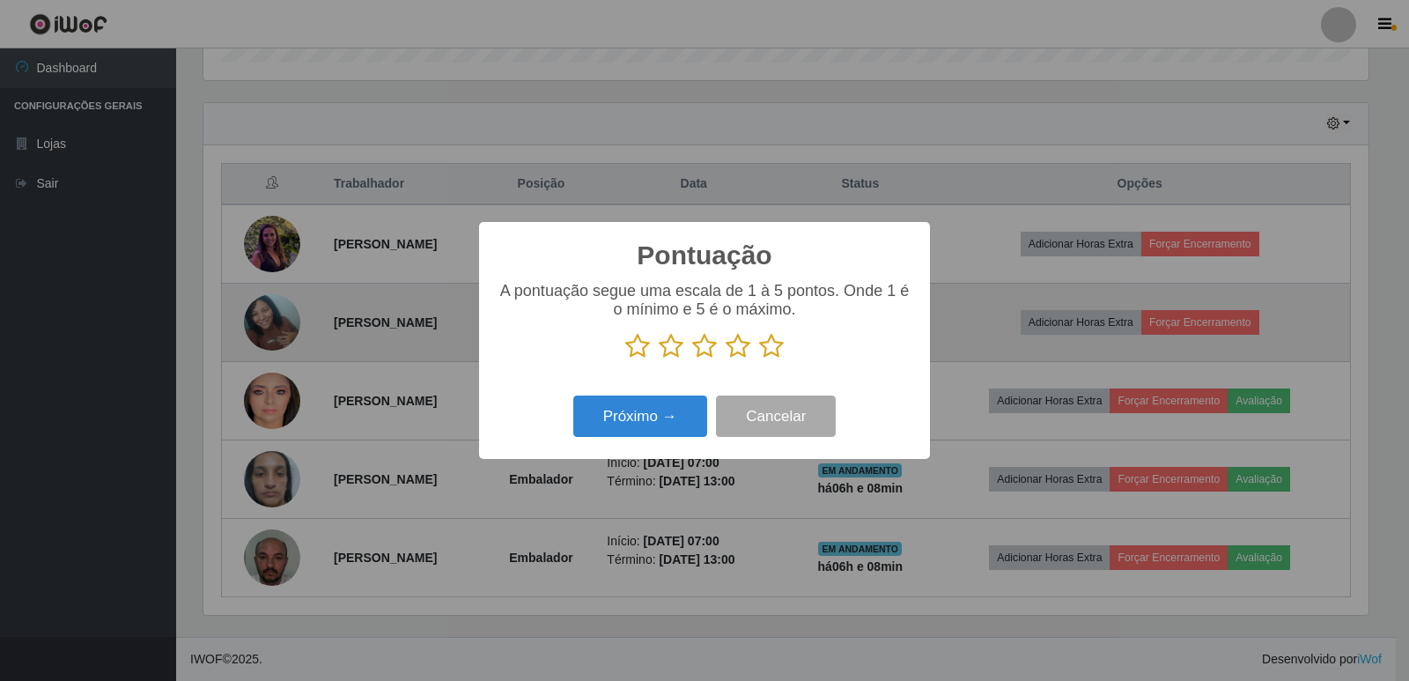
click at [762, 350] on icon at bounding box center [771, 346] width 25 height 26
click at [759, 359] on input "radio" at bounding box center [759, 359] width 0 height 0
click at [660, 410] on button "Próximo →" at bounding box center [640, 415] width 134 height 41
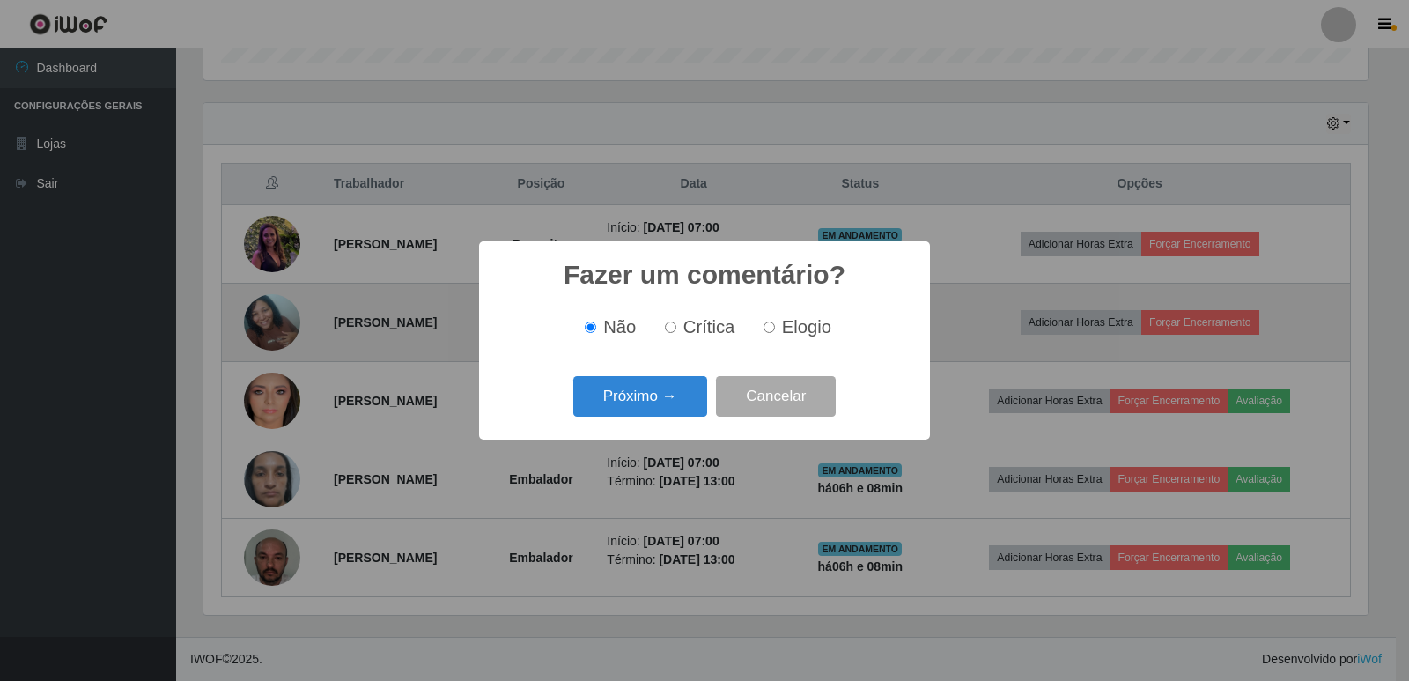
click at [764, 329] on input "Elogio" at bounding box center [769, 326] width 11 height 11
radio input "true"
click at [672, 413] on button "Próximo →" at bounding box center [640, 396] width 134 height 41
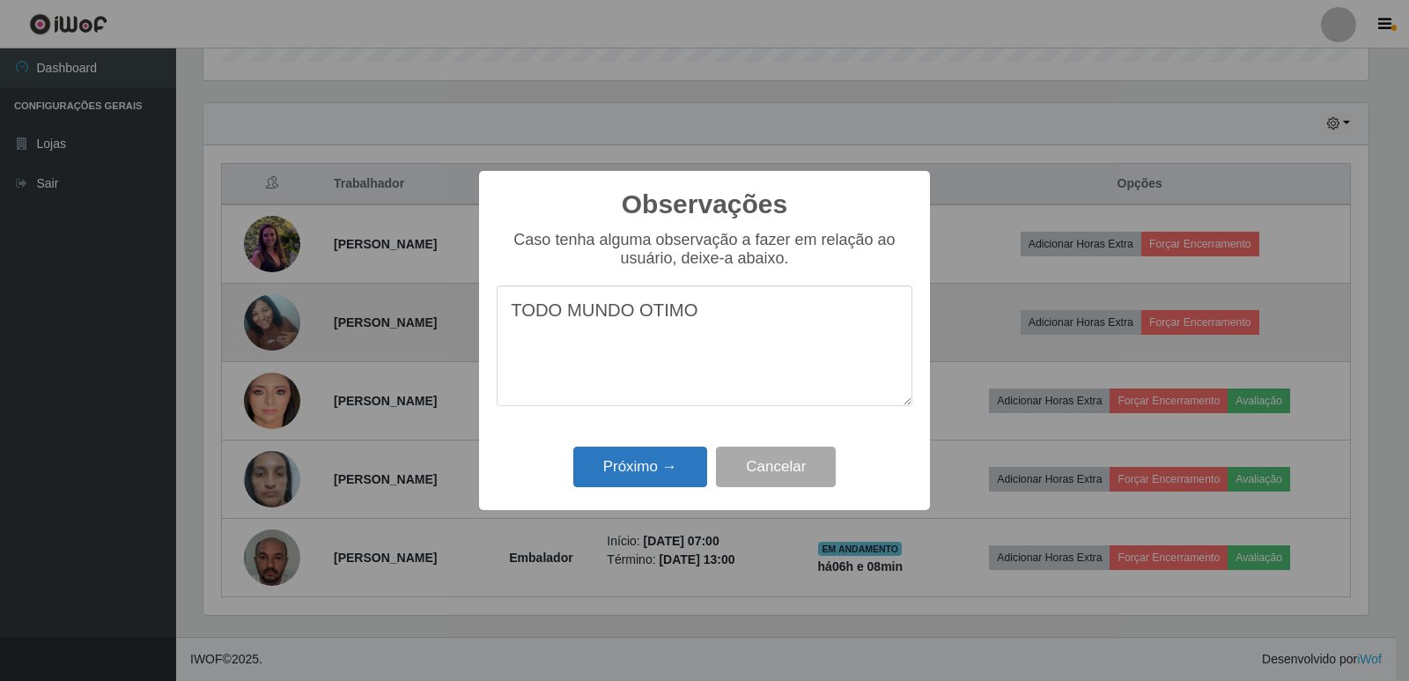
type textarea "TODO MUNDO OTIMO"
click at [632, 464] on button "Próximo →" at bounding box center [640, 466] width 134 height 41
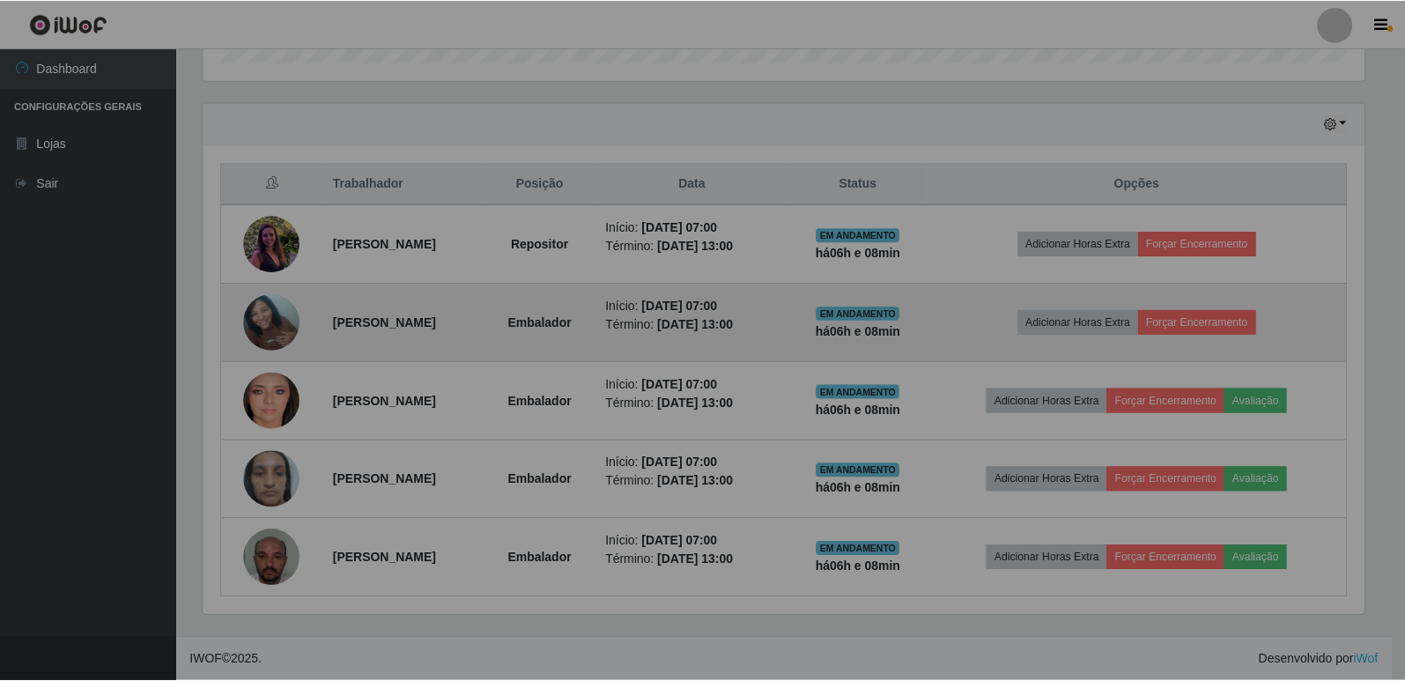
scroll to position [365, 1174]
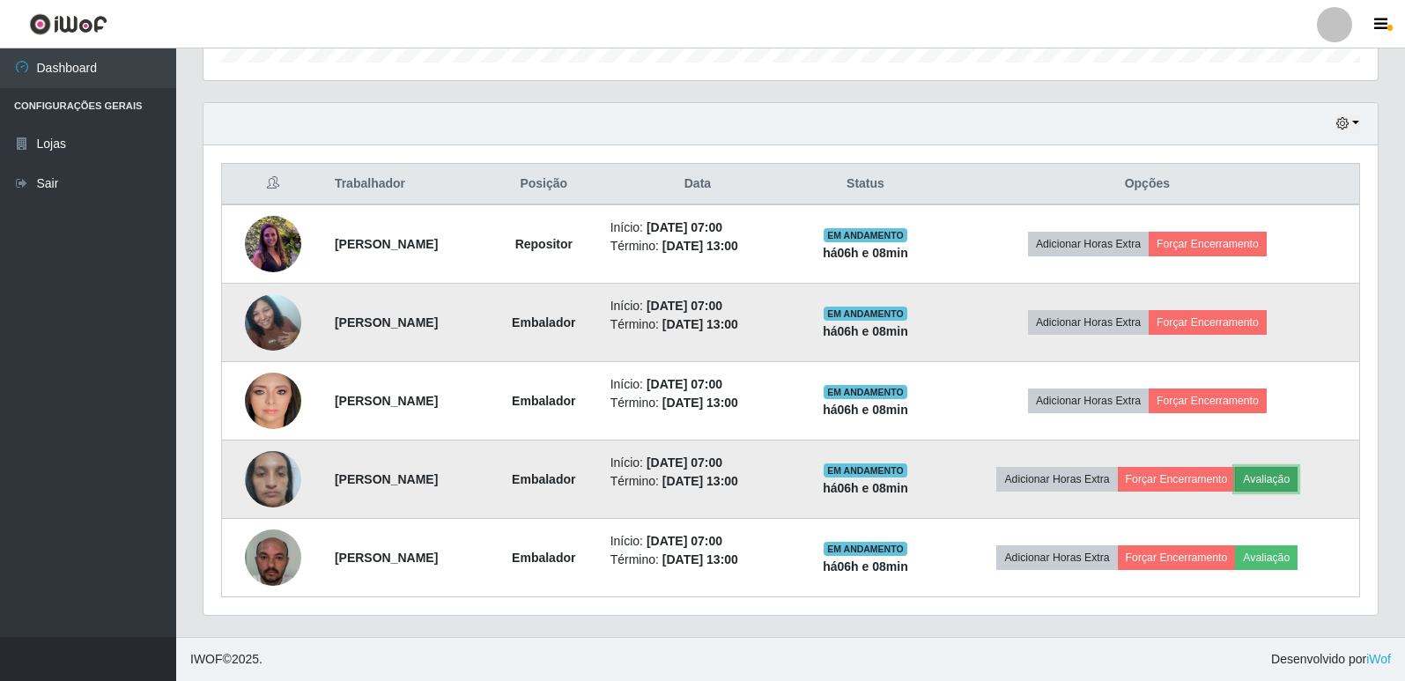
click at [1295, 478] on button "Avaliação" at bounding box center [1266, 479] width 63 height 25
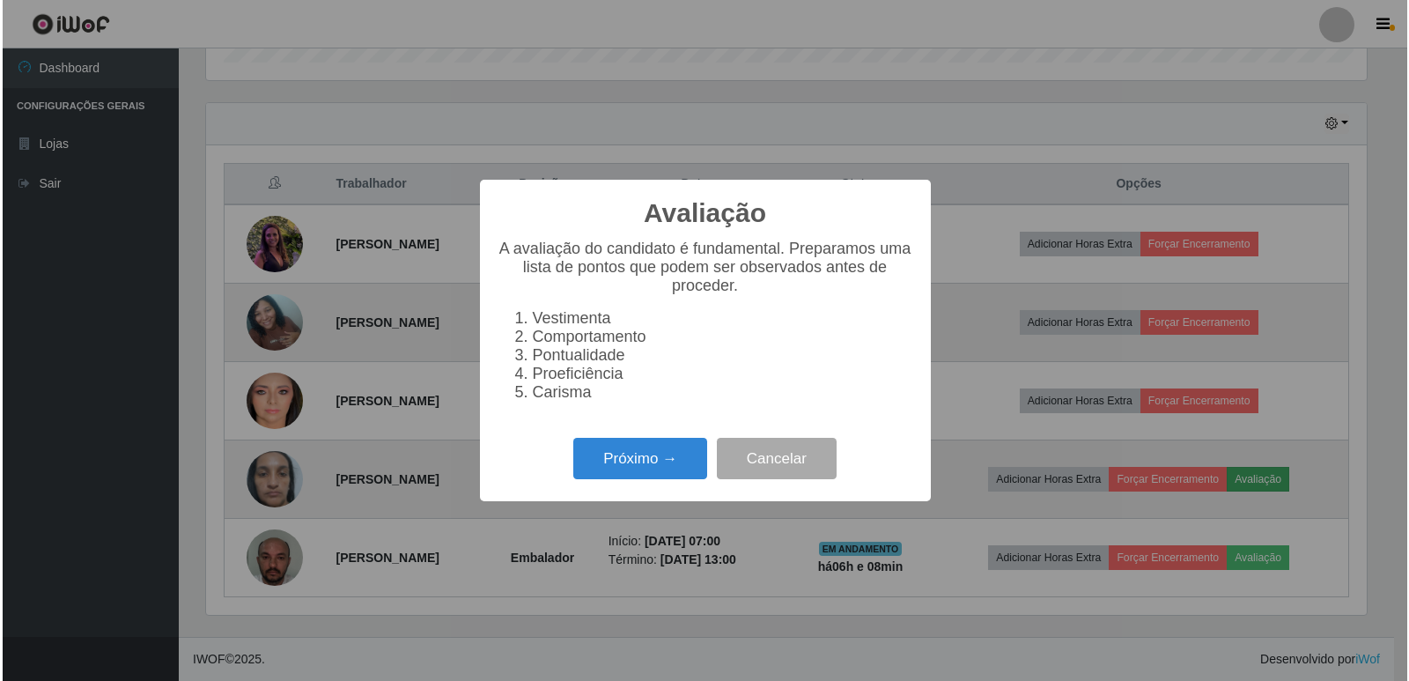
scroll to position [365, 1165]
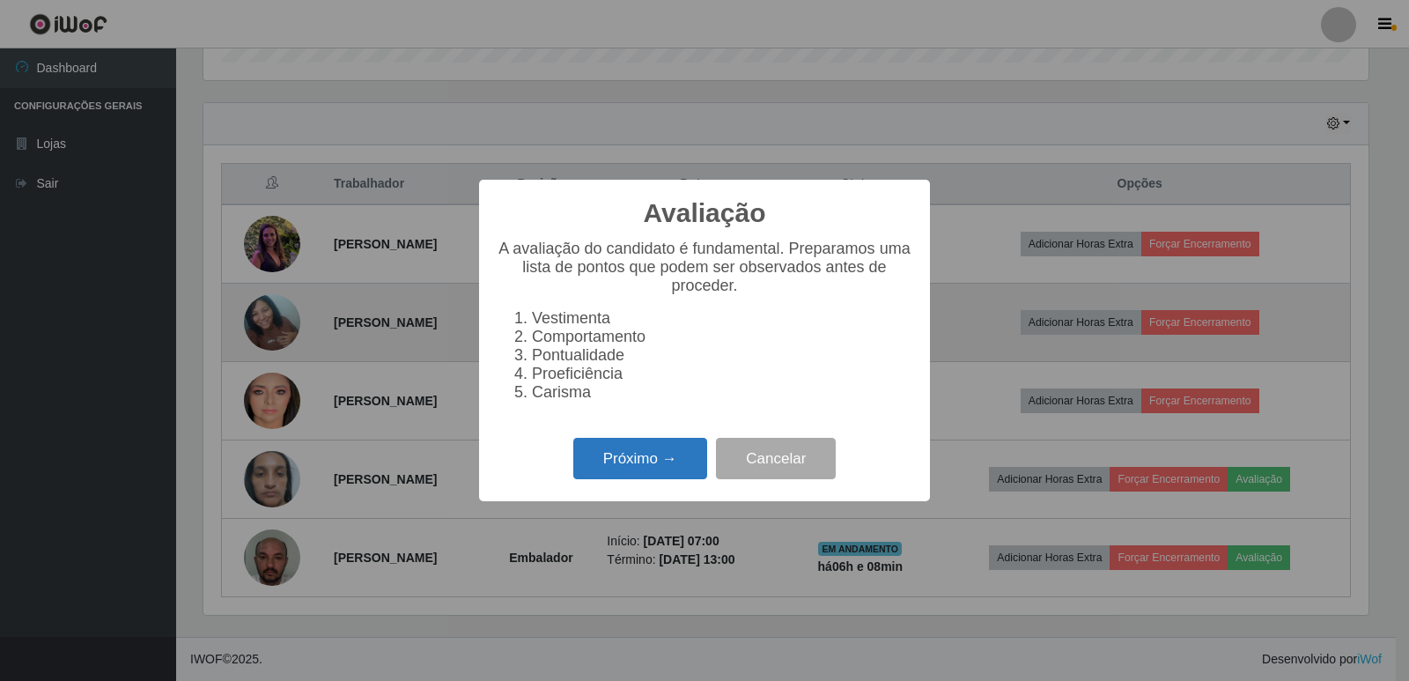
click at [664, 471] on button "Próximo →" at bounding box center [640, 458] width 134 height 41
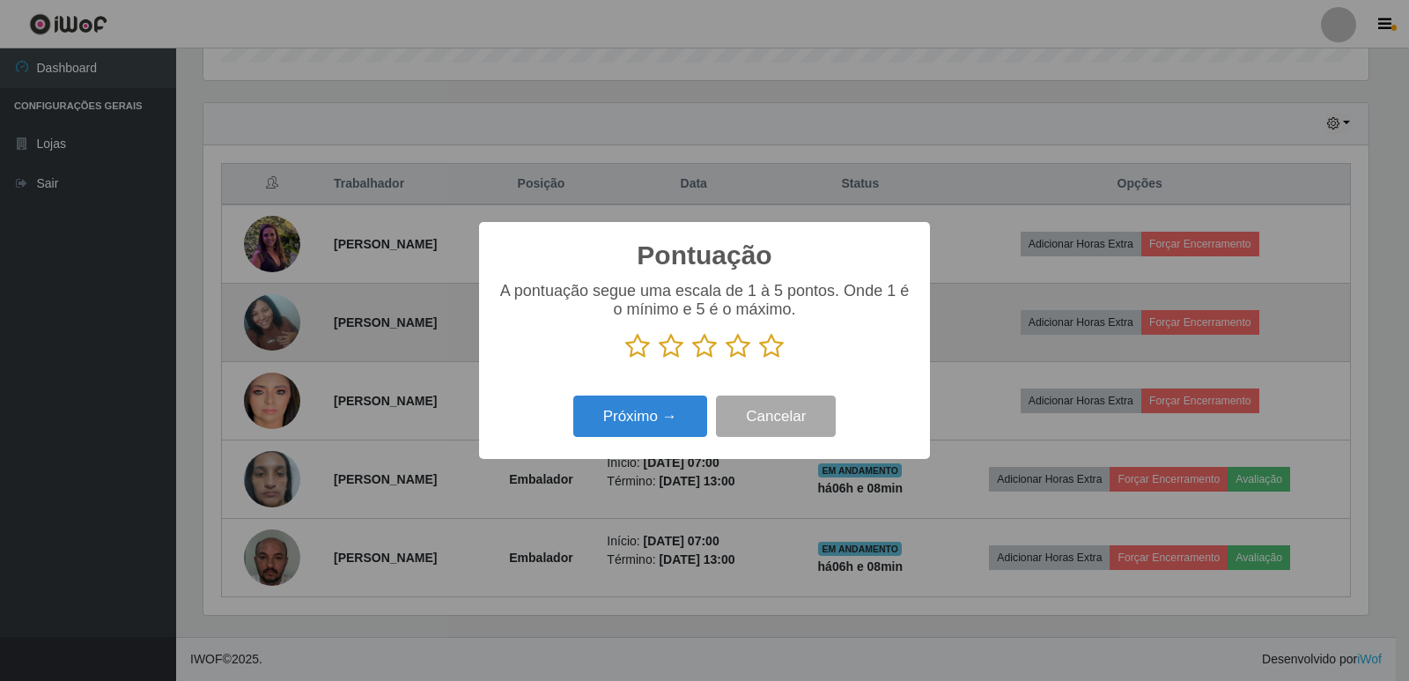
click at [772, 343] on icon at bounding box center [771, 346] width 25 height 26
click at [759, 359] on input "radio" at bounding box center [759, 359] width 0 height 0
click at [662, 430] on button "Próximo →" at bounding box center [640, 415] width 134 height 41
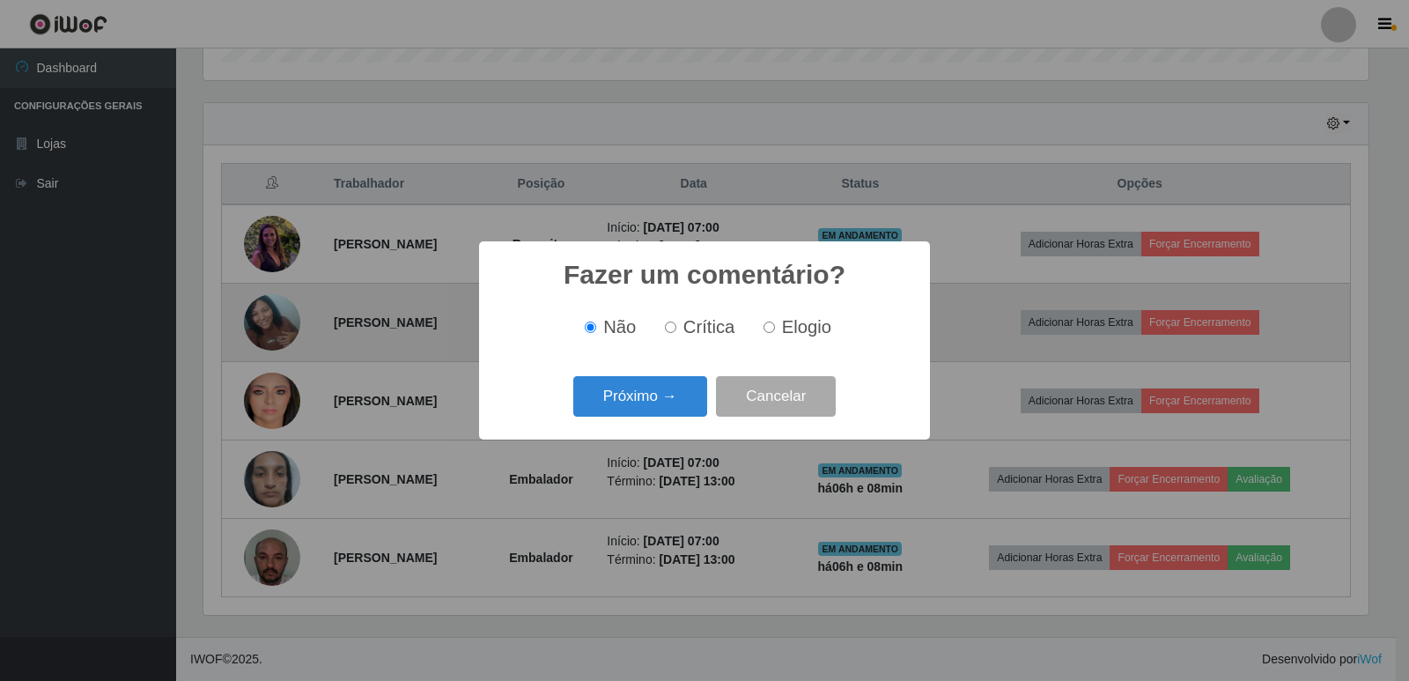
click at [764, 329] on input "Elogio" at bounding box center [769, 326] width 11 height 11
radio input "true"
click at [649, 402] on button "Próximo →" at bounding box center [640, 396] width 134 height 41
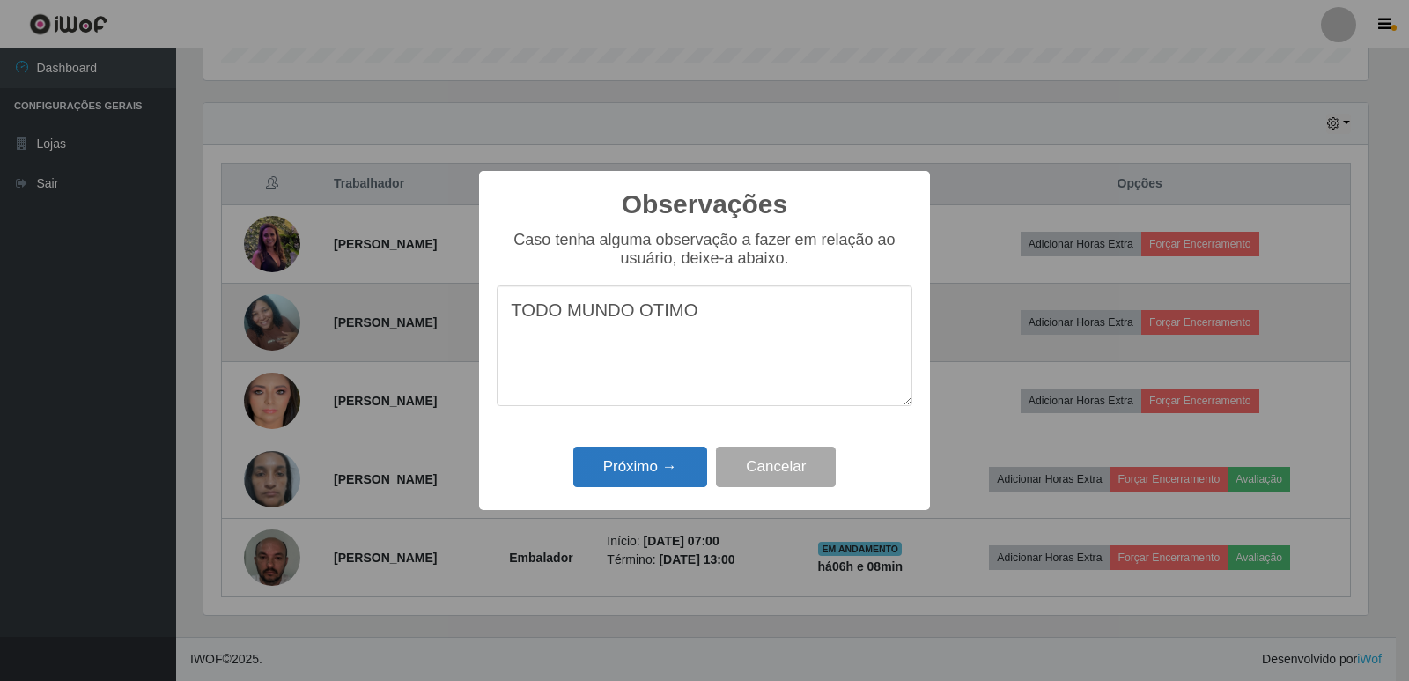
type textarea "TODO MUNDO OTIMO"
click at [654, 473] on button "Próximo →" at bounding box center [640, 466] width 134 height 41
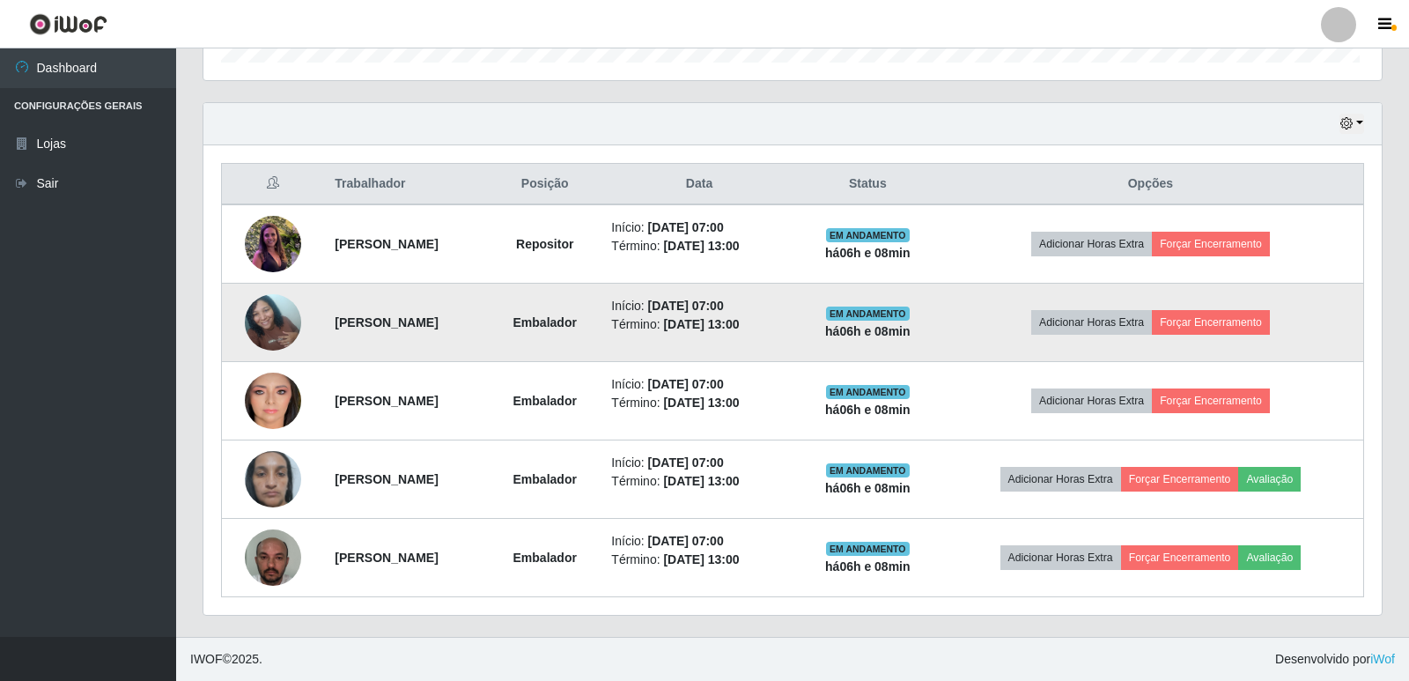
scroll to position [365, 1174]
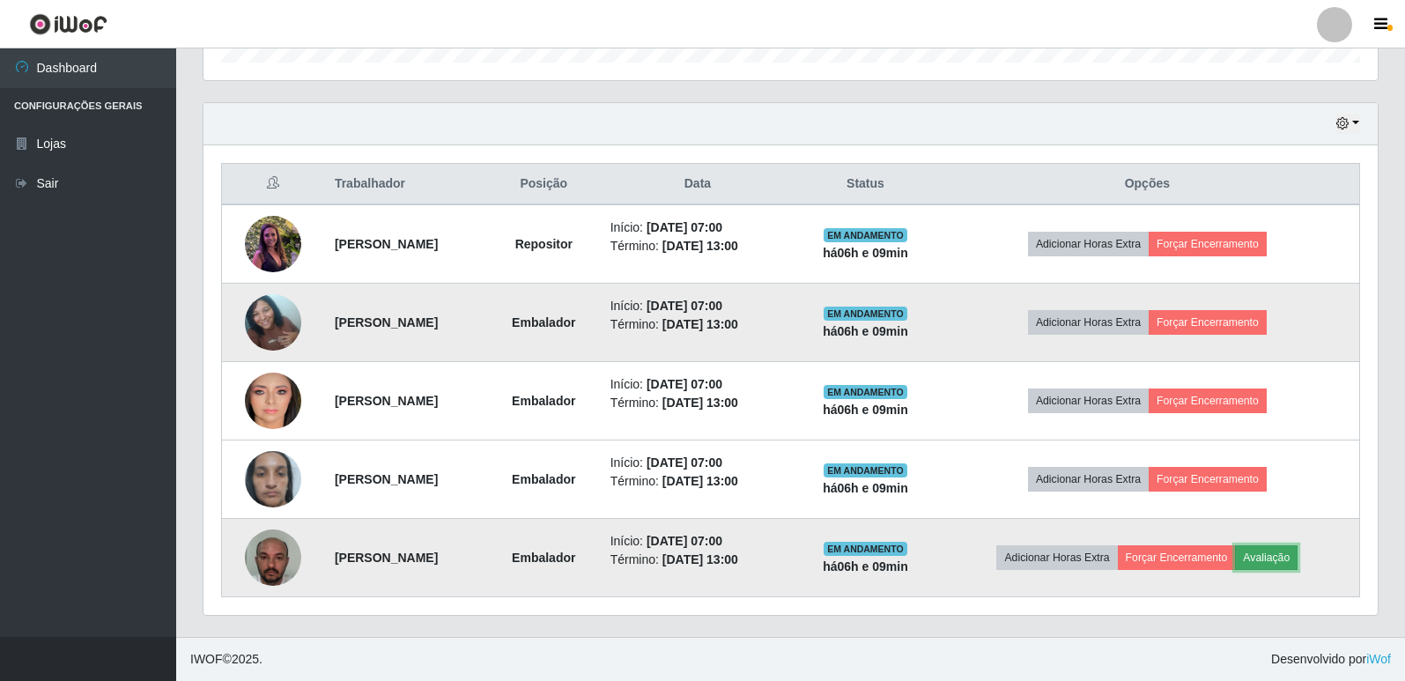
click at [1295, 561] on button "Avaliação" at bounding box center [1266, 557] width 63 height 25
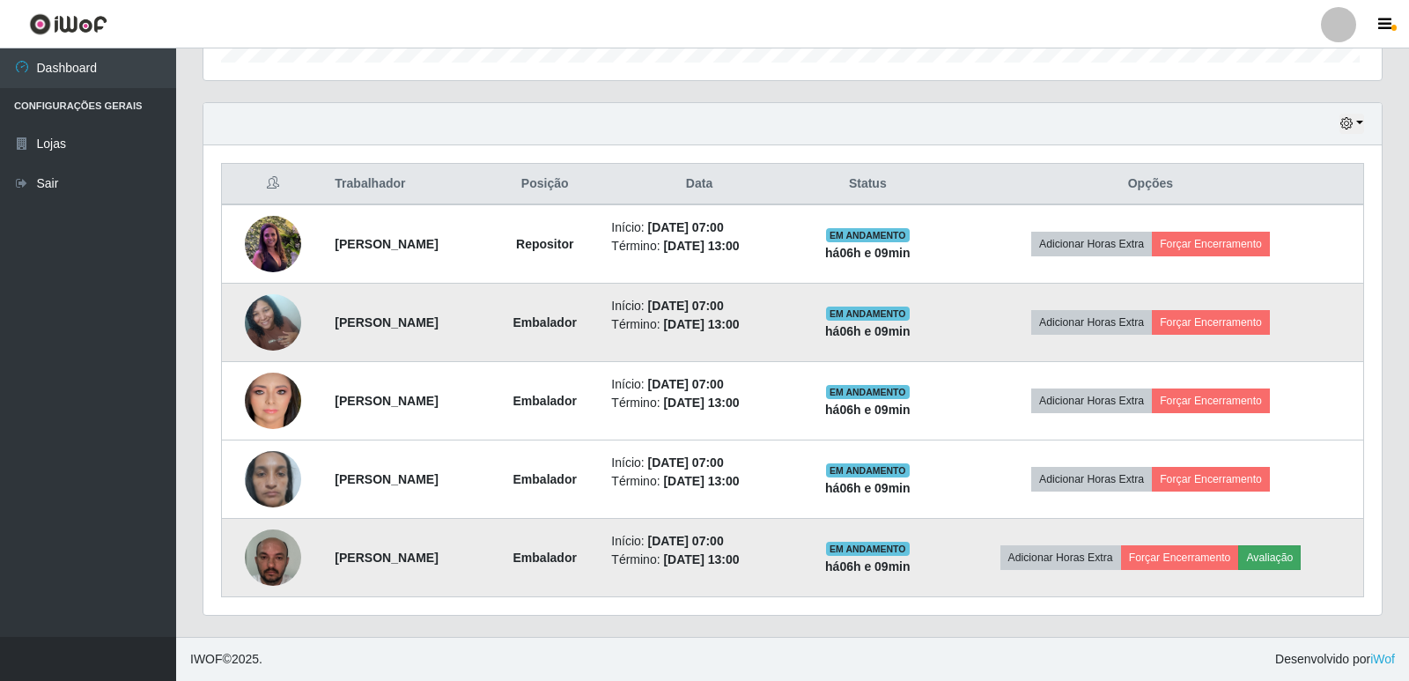
scroll to position [365, 1165]
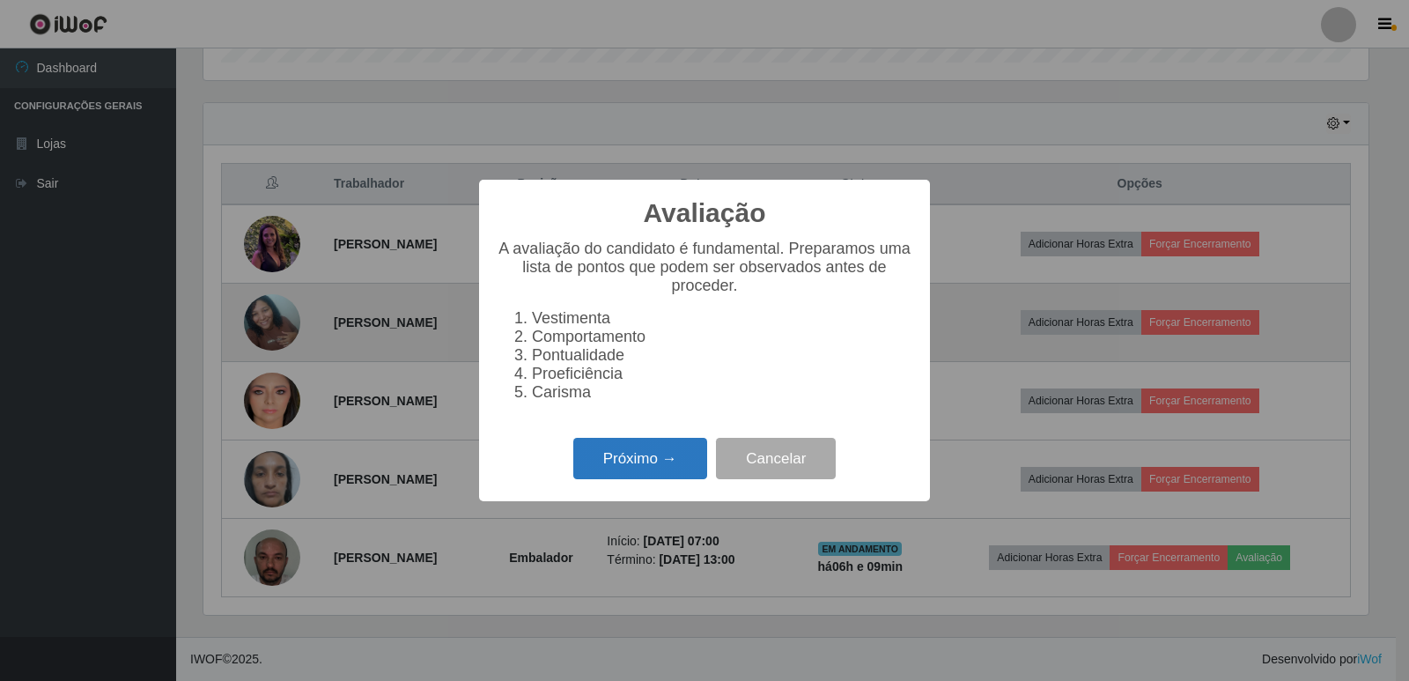
click at [596, 461] on button "Próximo →" at bounding box center [640, 458] width 134 height 41
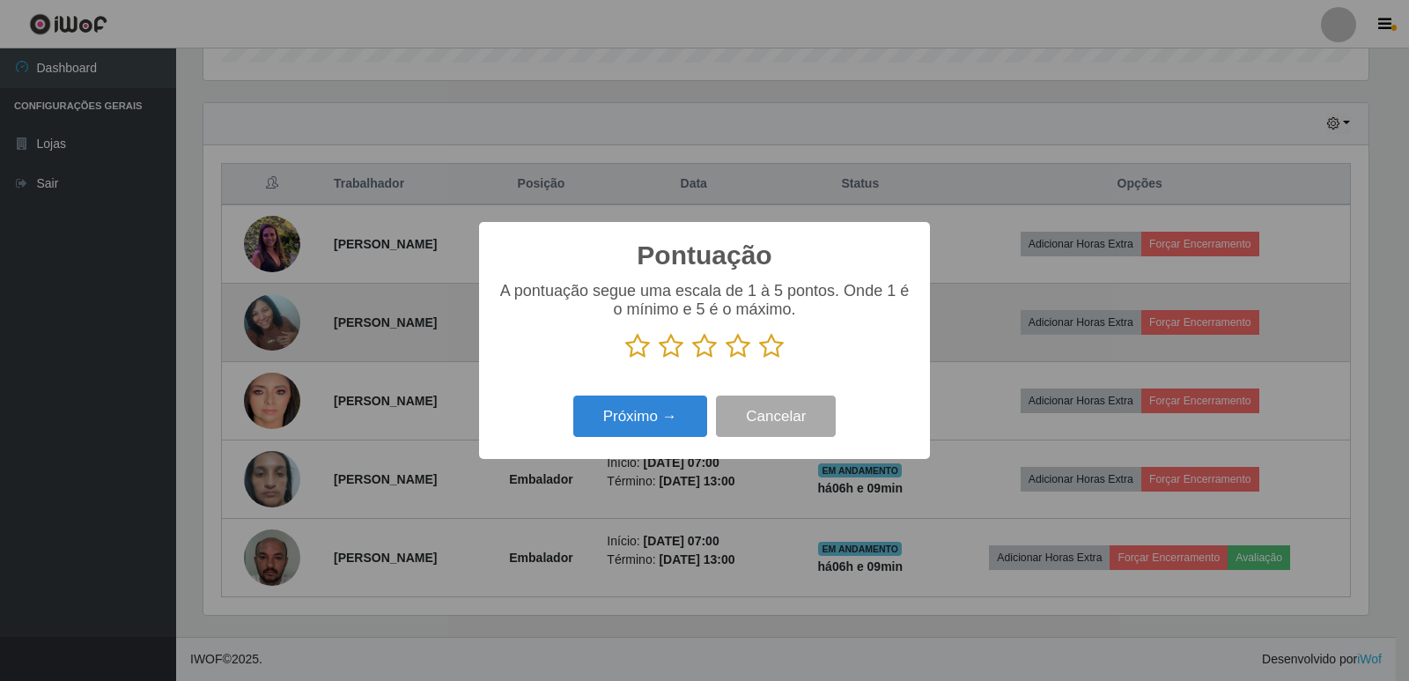
scroll to position [880284, 879485]
click at [768, 358] on icon at bounding box center [771, 346] width 25 height 26
click at [759, 359] on input "radio" at bounding box center [759, 359] width 0 height 0
click at [646, 420] on button "Próximo →" at bounding box center [640, 415] width 134 height 41
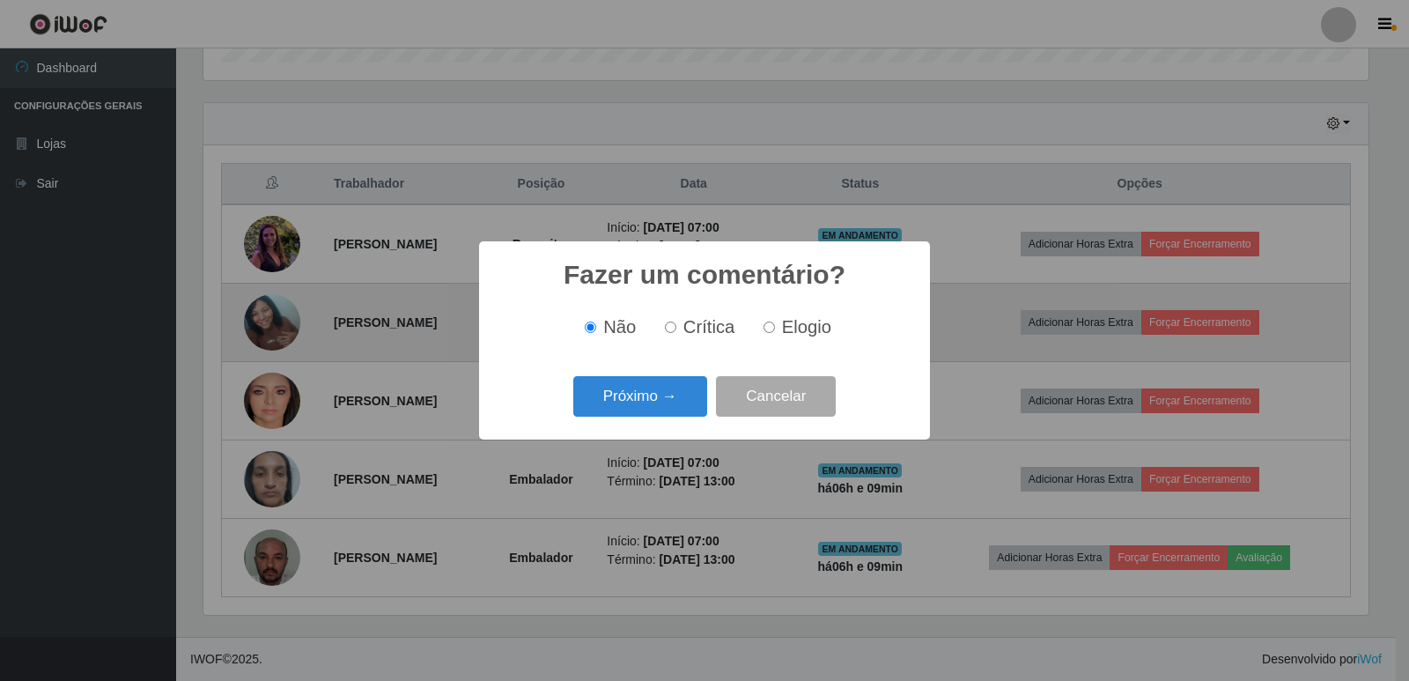
click at [766, 332] on input "Elogio" at bounding box center [769, 326] width 11 height 11
radio input "true"
click at [671, 395] on button "Próximo →" at bounding box center [640, 396] width 134 height 41
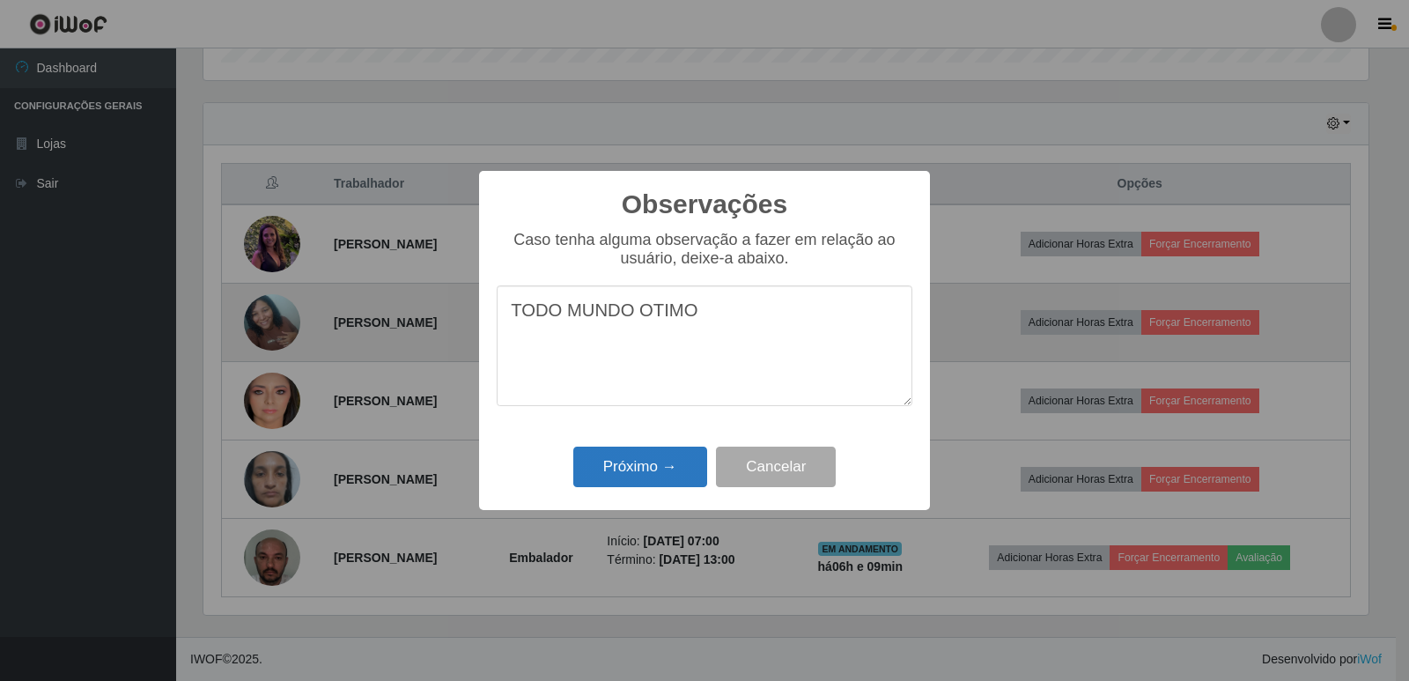
type textarea "TODO MUNDO OTIMO"
click at [637, 467] on button "Próximo →" at bounding box center [640, 466] width 134 height 41
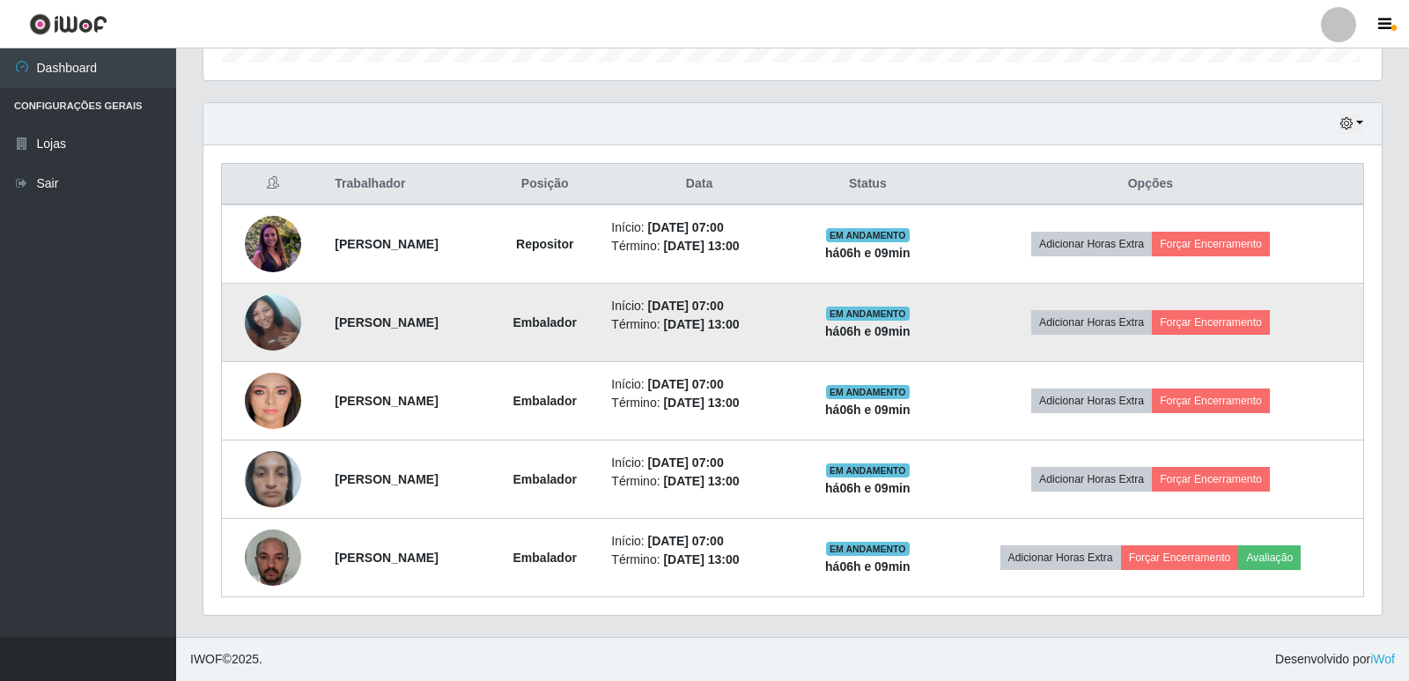
scroll to position [365, 1174]
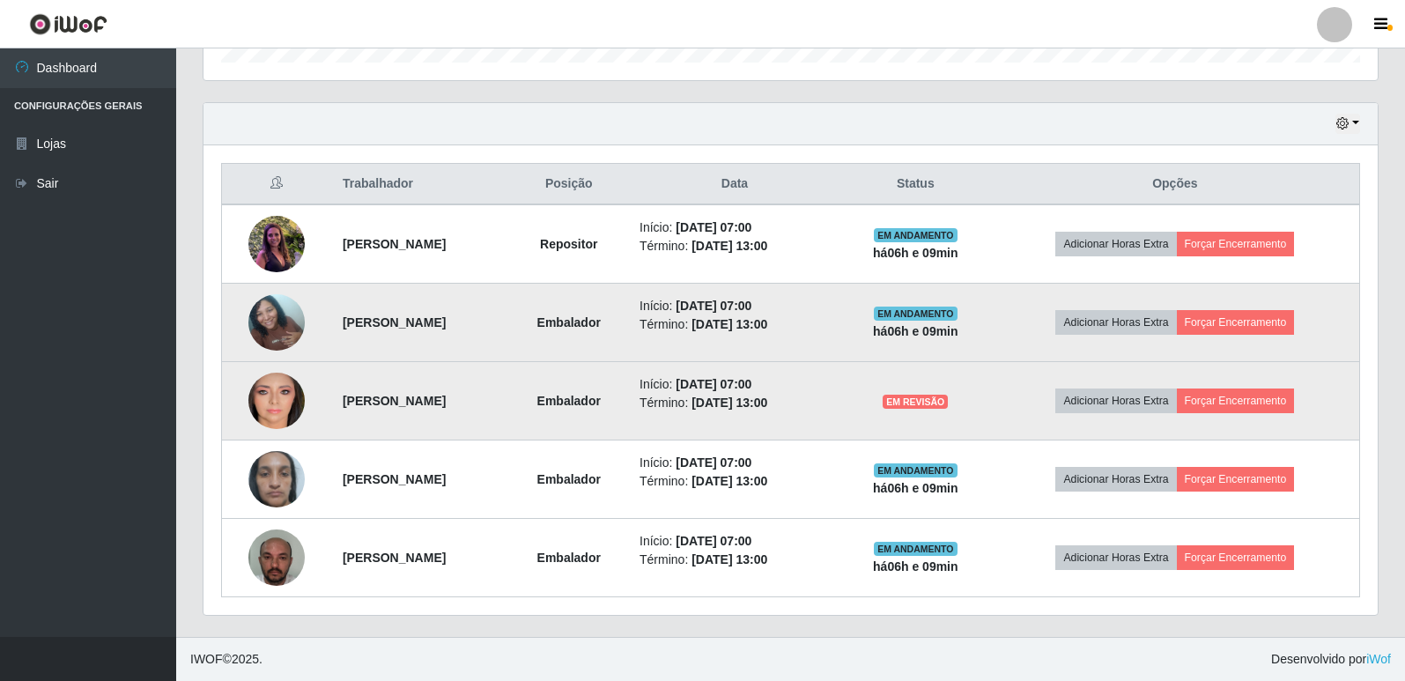
click at [948, 406] on span "EM REVISÃO" at bounding box center [914, 402] width 65 height 14
click at [1155, 404] on button "Adicionar Horas Extra" at bounding box center [1115, 400] width 121 height 25
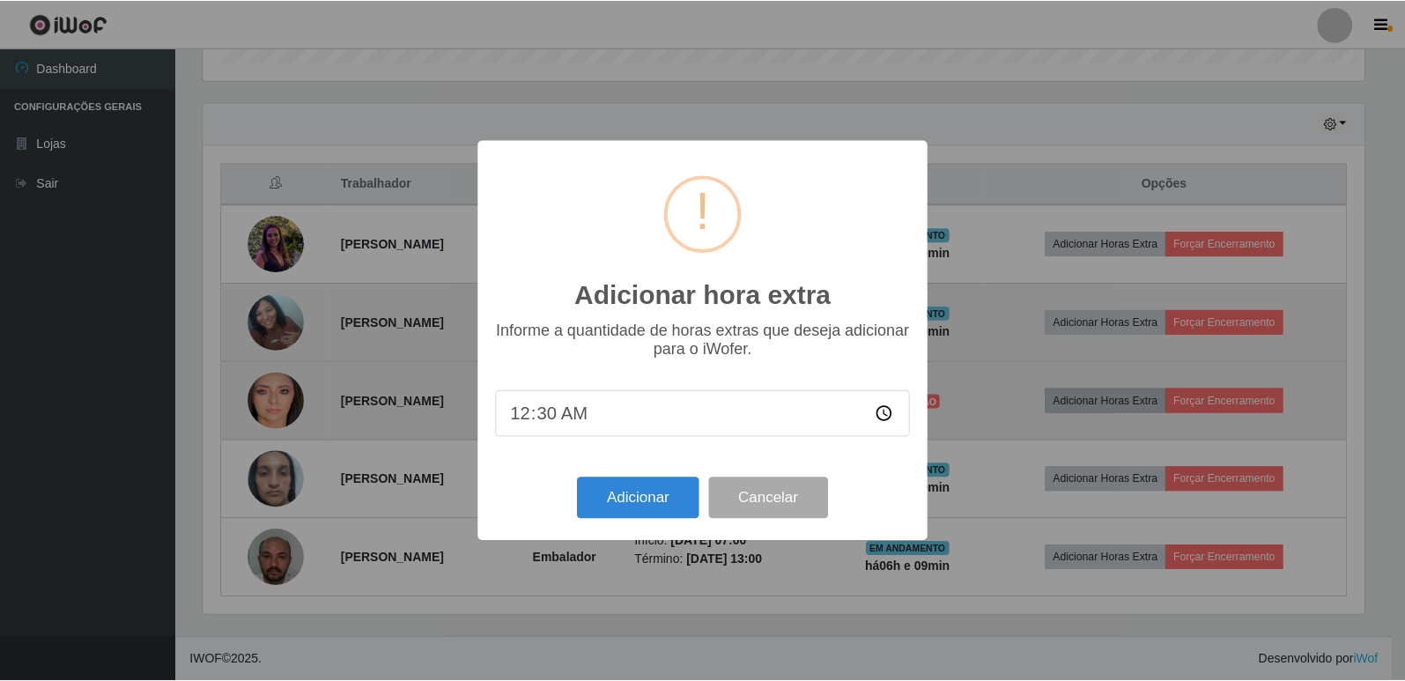
scroll to position [365, 1165]
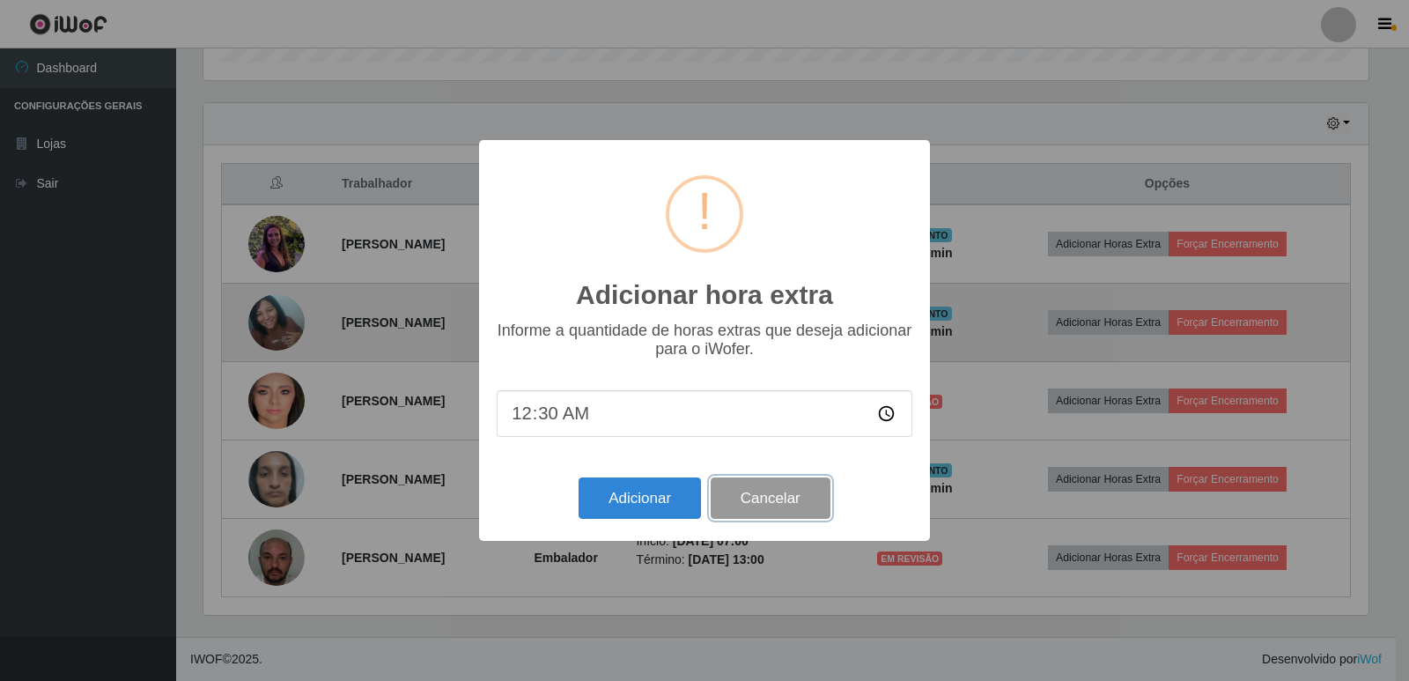
click at [775, 499] on button "Cancelar" at bounding box center [771, 497] width 120 height 41
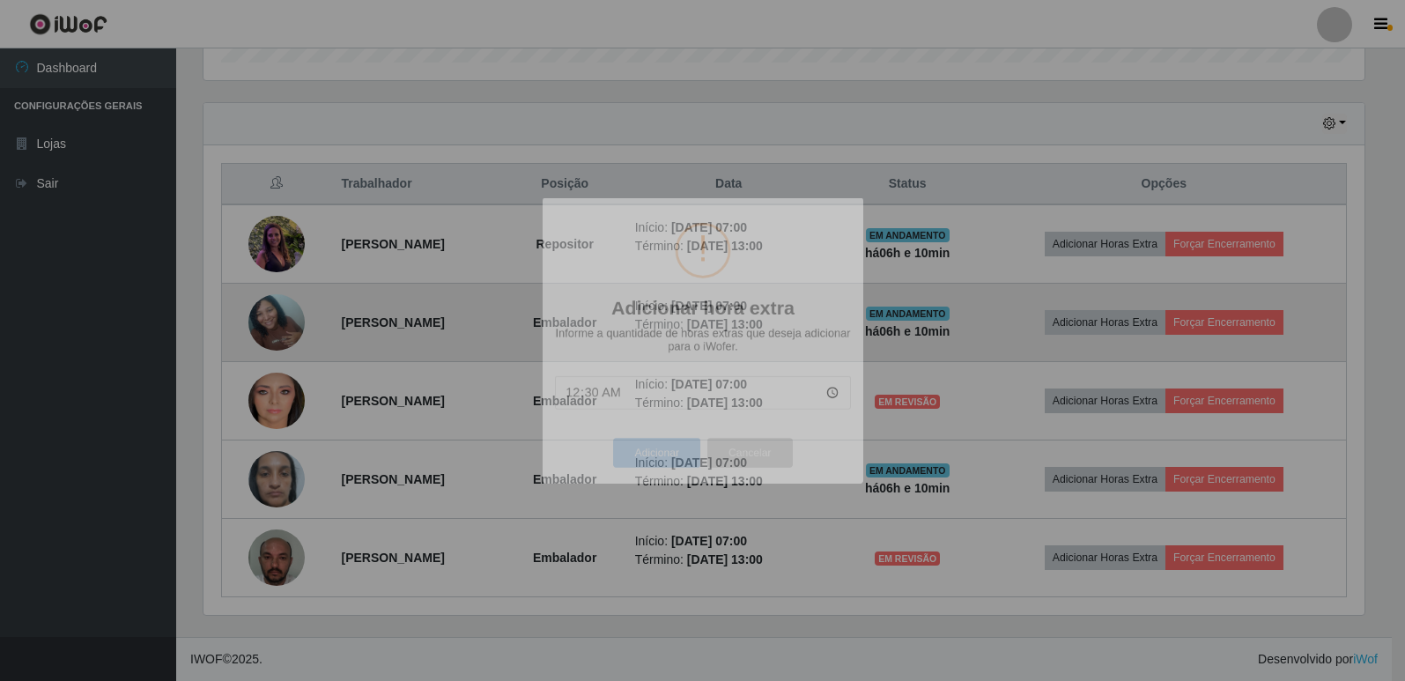
scroll to position [365, 1174]
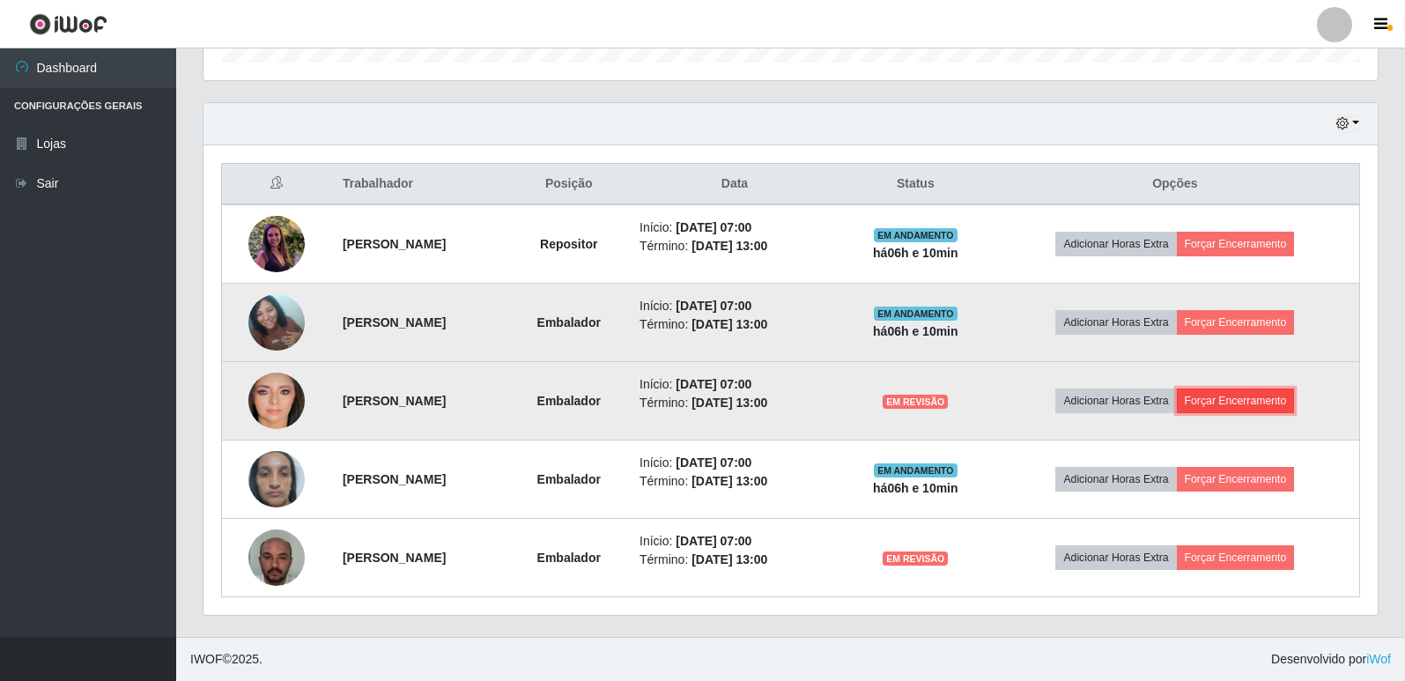
click at [1261, 402] on button "Forçar Encerramento" at bounding box center [1236, 400] width 118 height 25
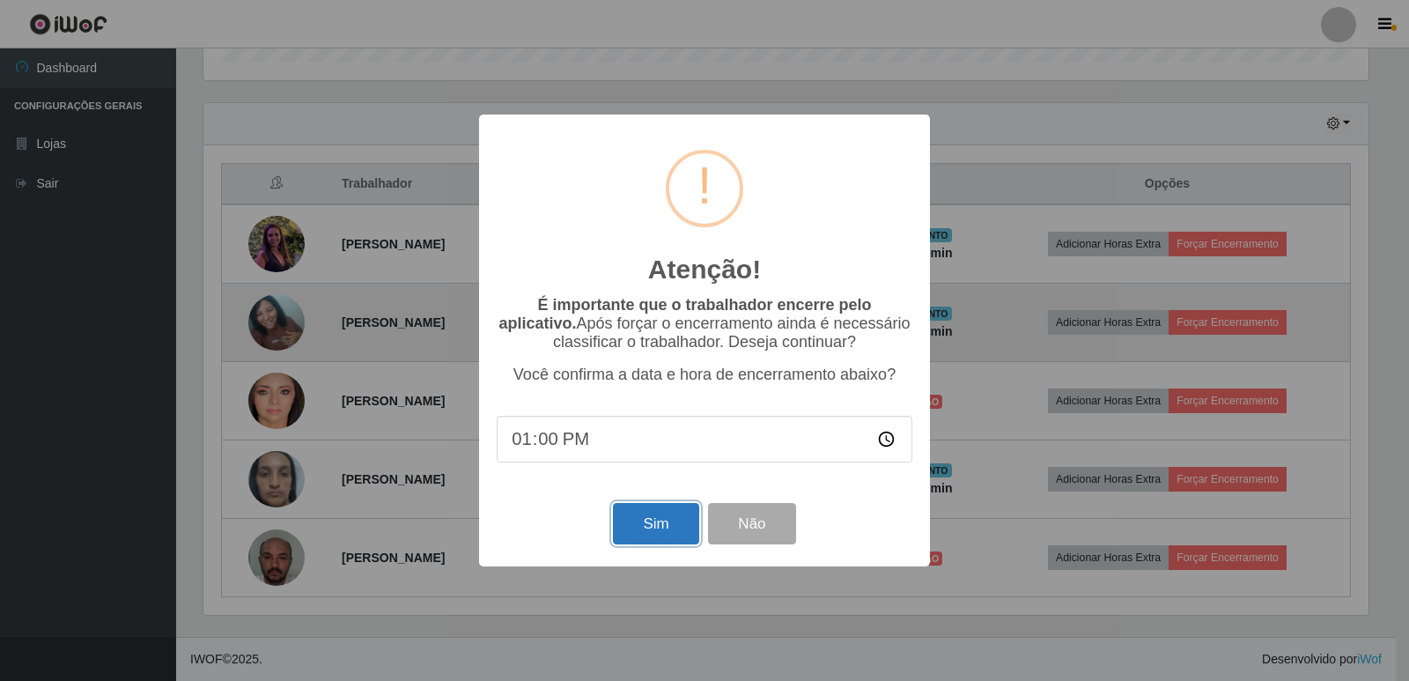
click at [652, 532] on button "Sim" at bounding box center [655, 523] width 85 height 41
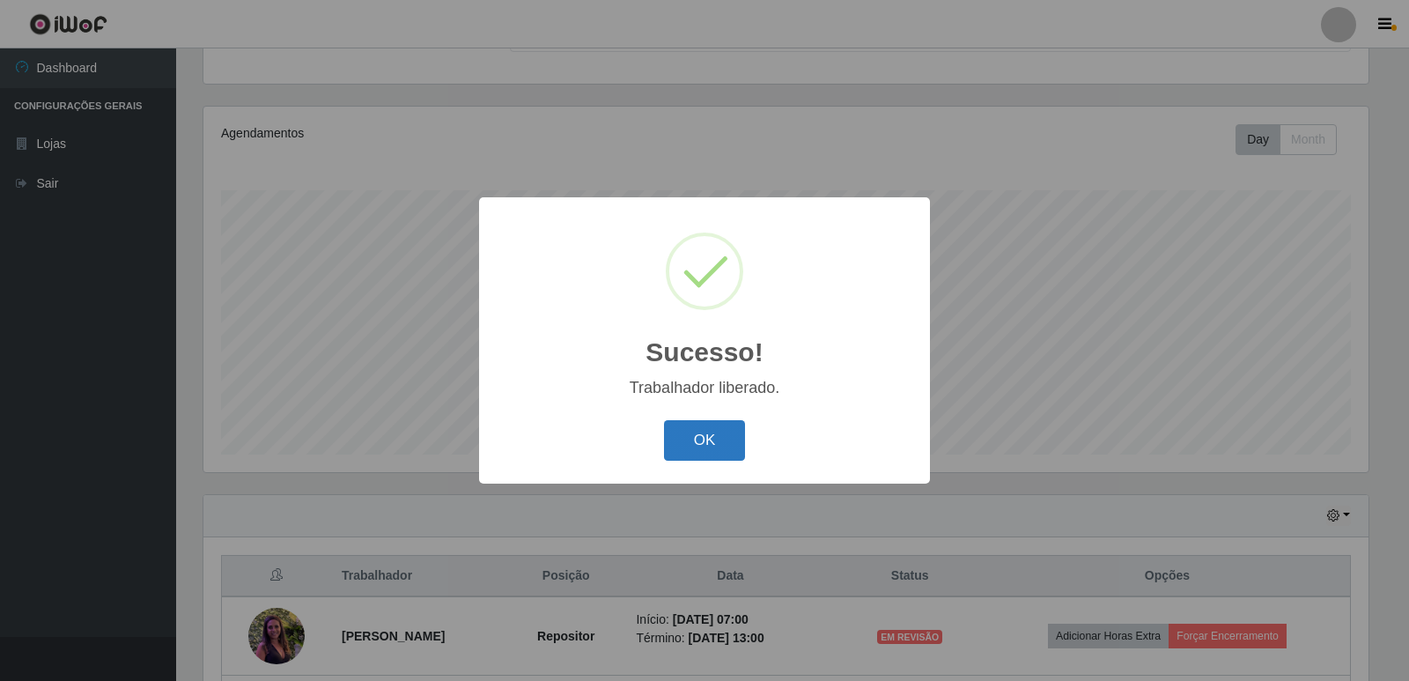
click at [722, 449] on button "OK" at bounding box center [705, 440] width 82 height 41
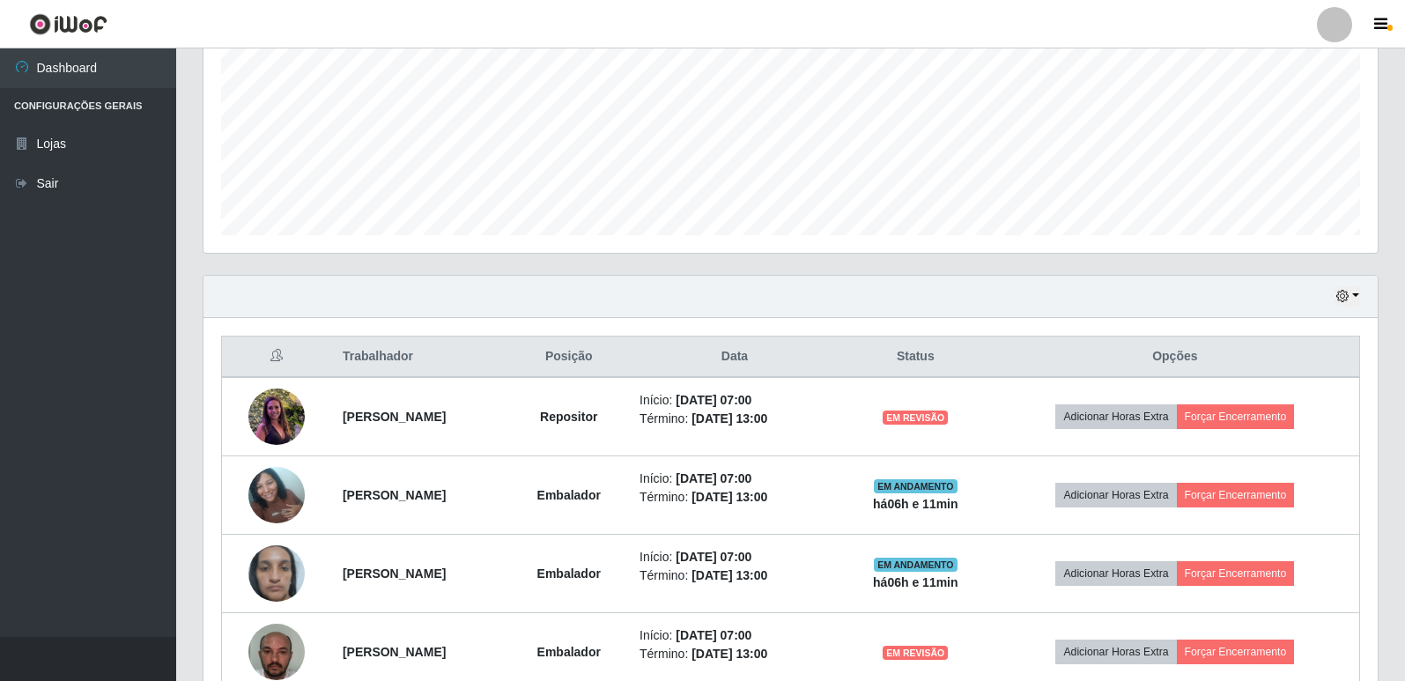
scroll to position [489, 0]
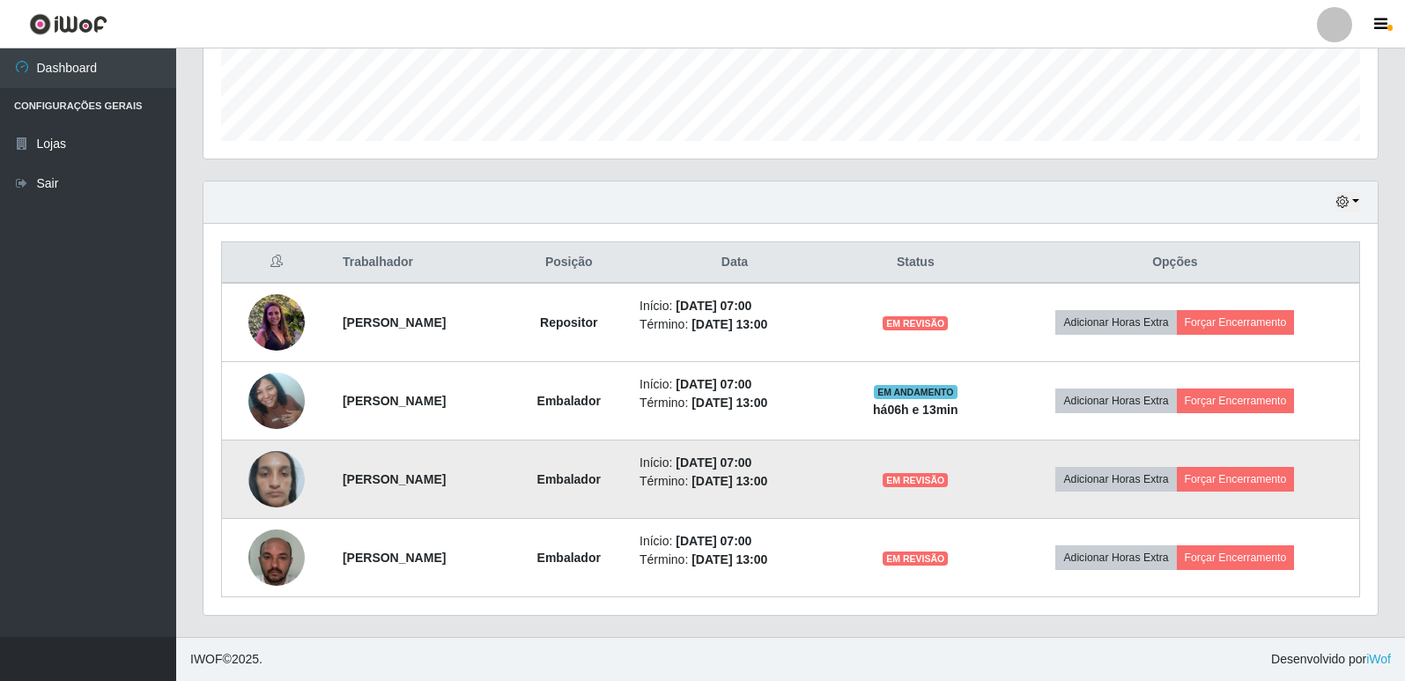
click at [403, 458] on td "[PERSON_NAME]" at bounding box center [420, 479] width 177 height 78
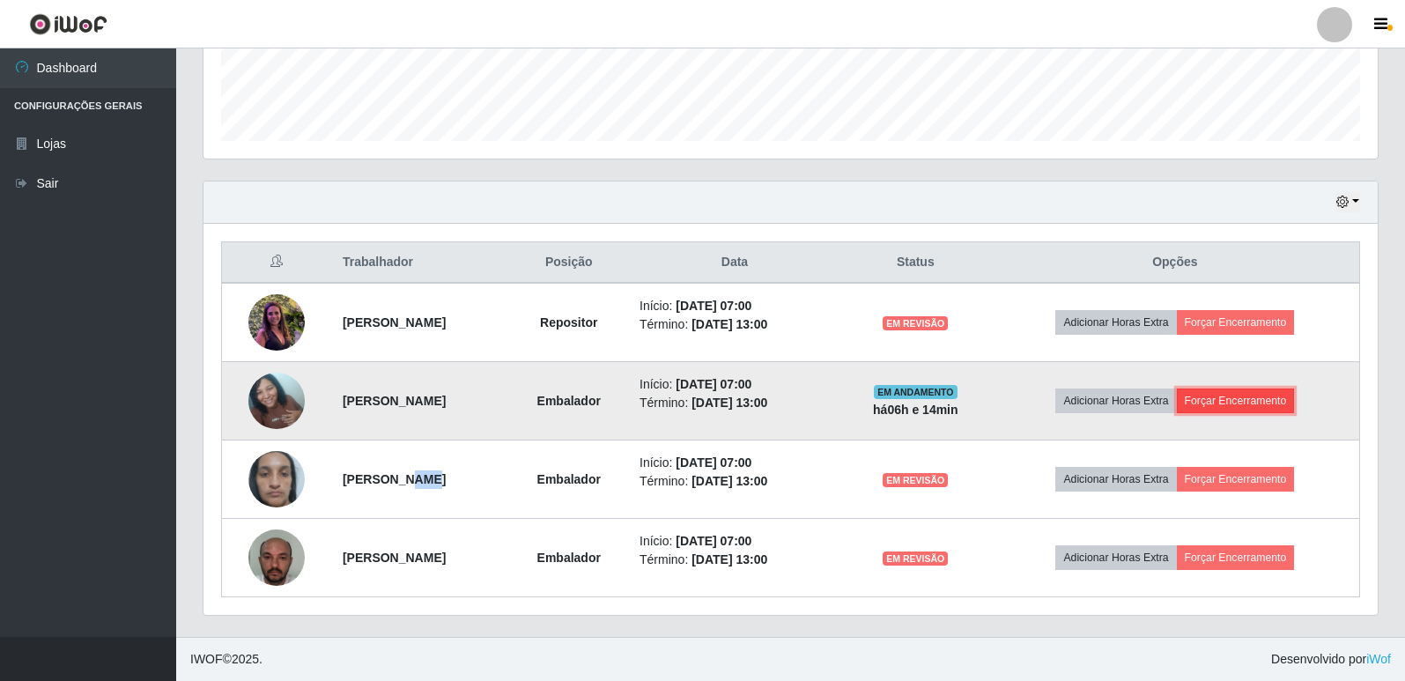
click at [1261, 399] on button "Forçar Encerramento" at bounding box center [1236, 400] width 118 height 25
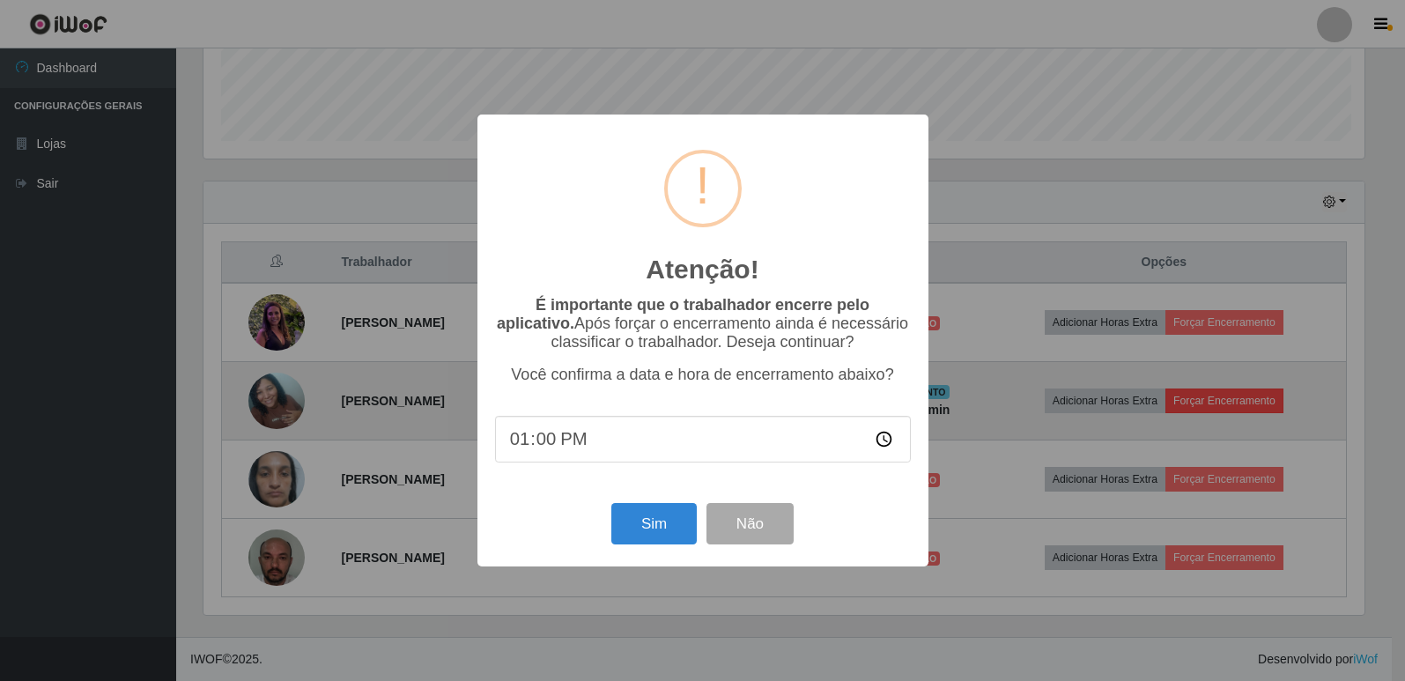
scroll to position [365, 1165]
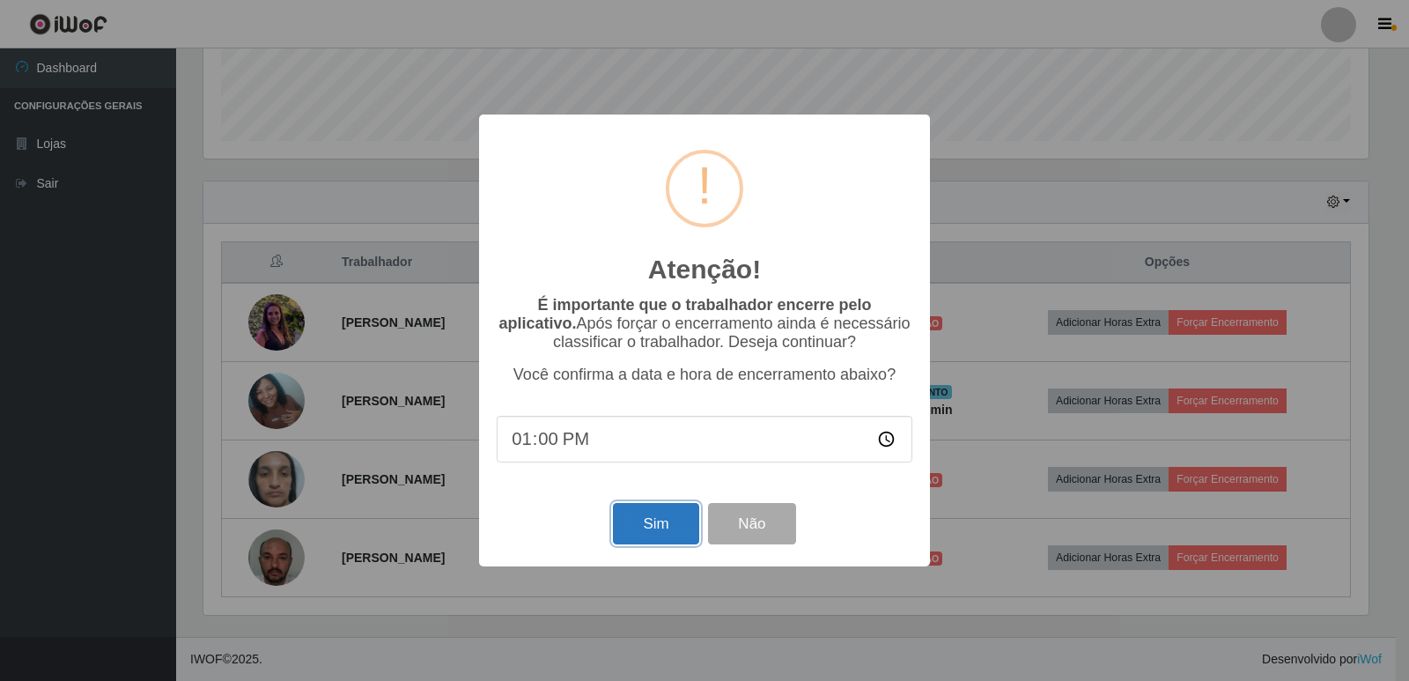
click at [674, 530] on button "Sim" at bounding box center [655, 523] width 85 height 41
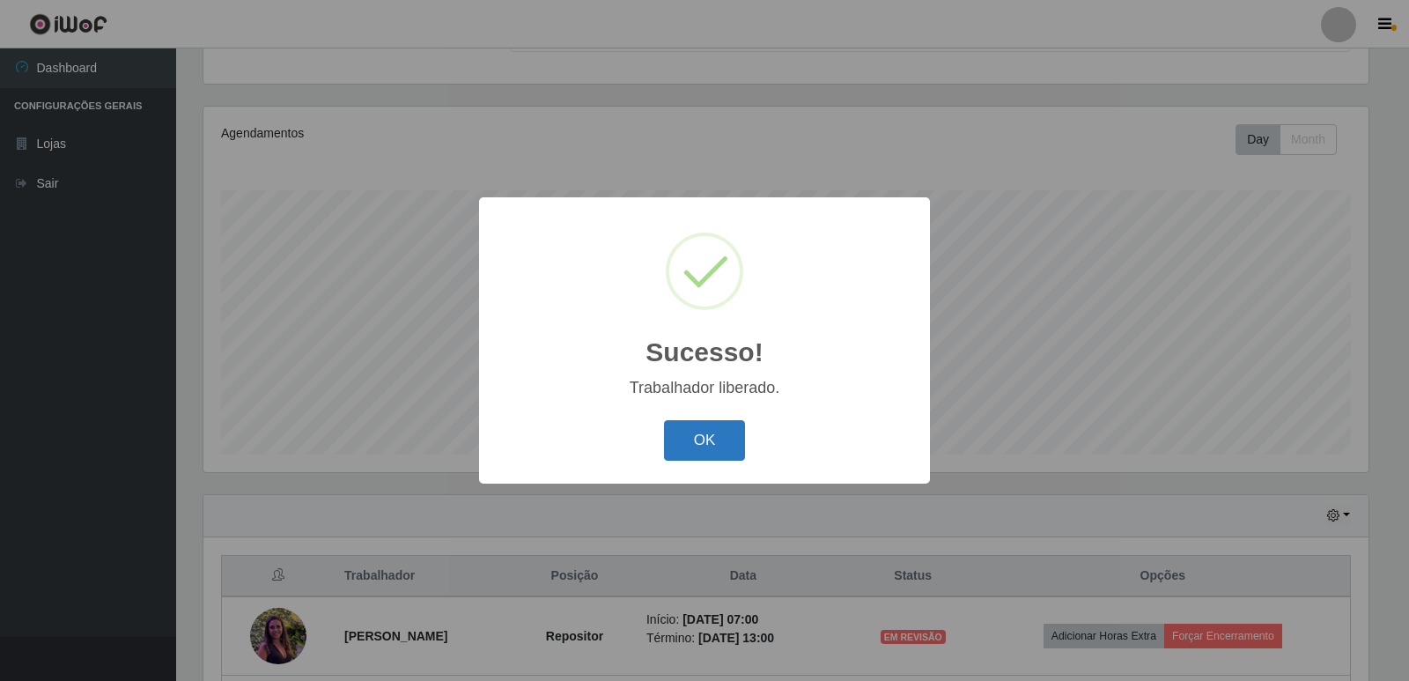
click at [702, 453] on button "OK" at bounding box center [705, 440] width 82 height 41
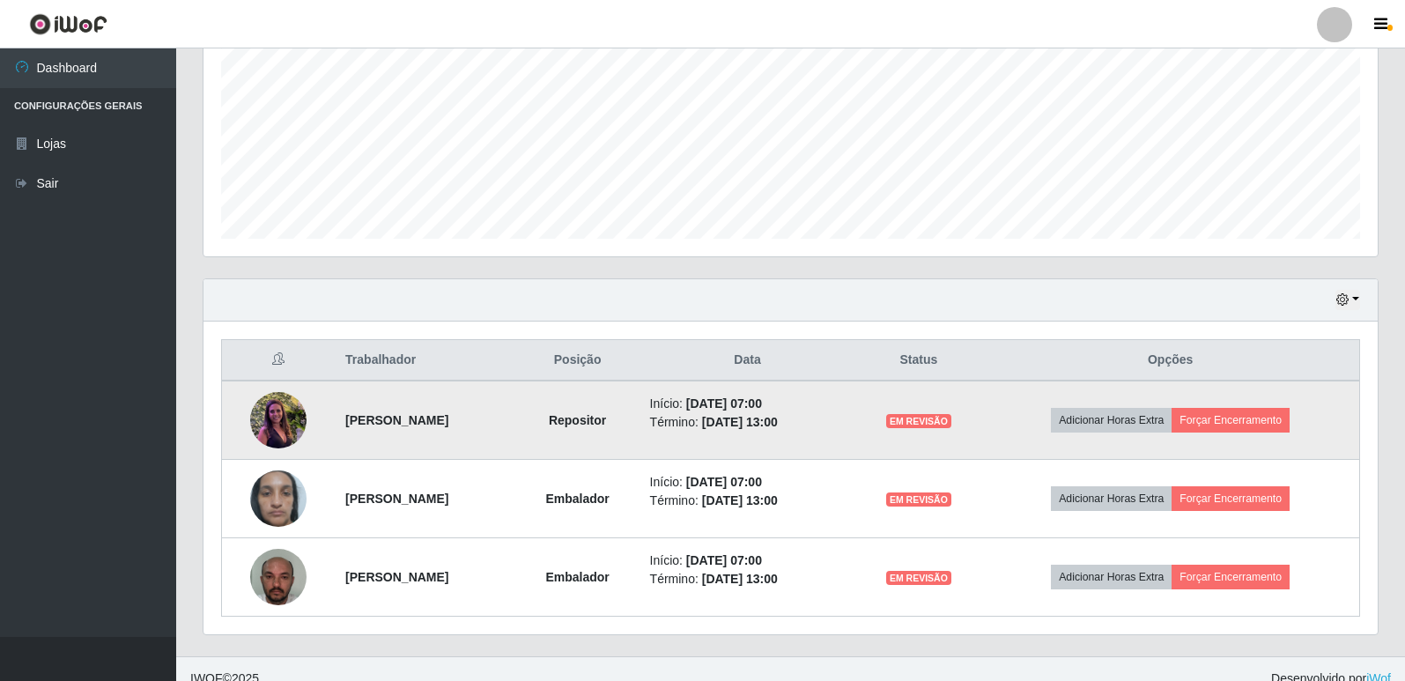
scroll to position [410, 0]
